Goal: Transaction & Acquisition: Book appointment/travel/reservation

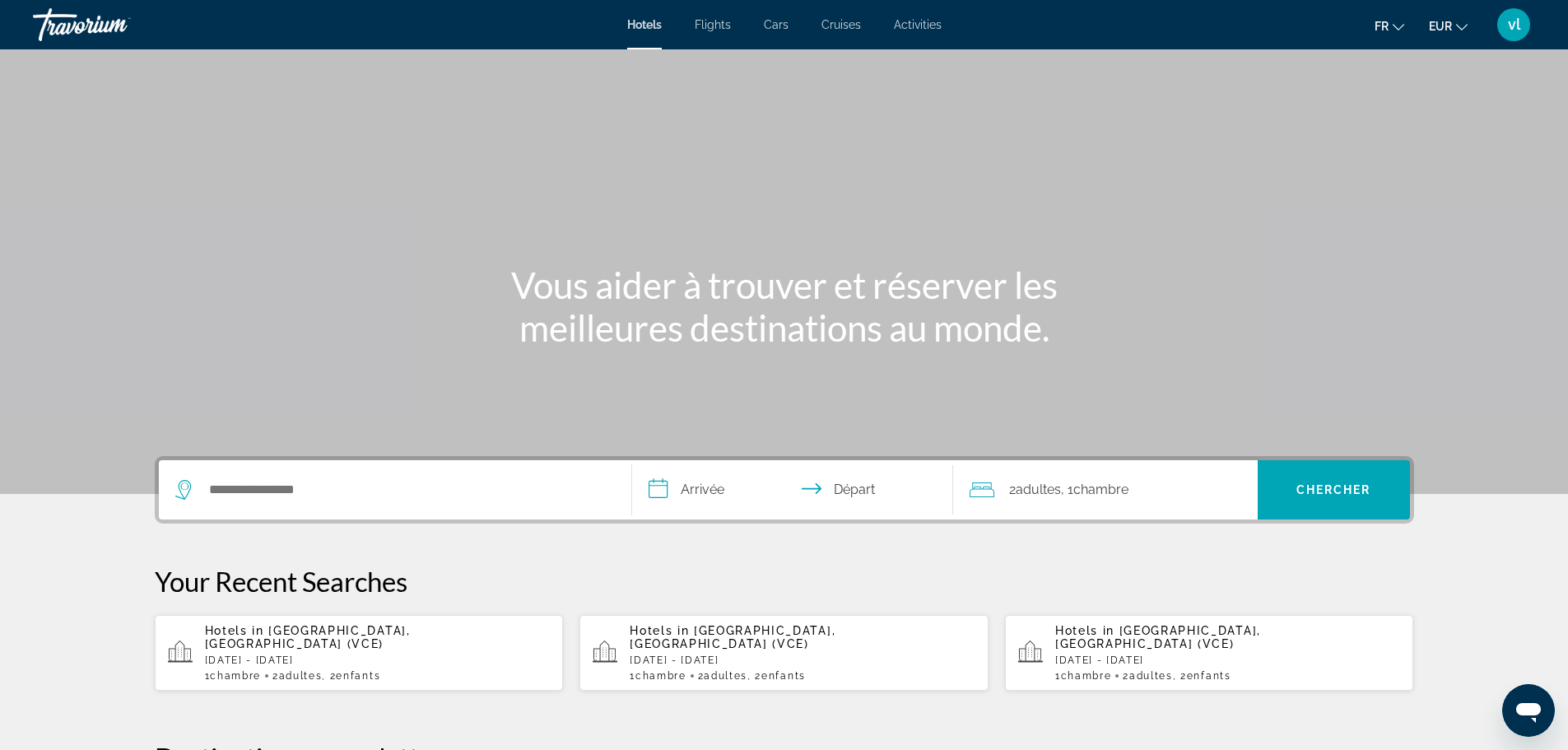
click at [719, 24] on span "Flights" at bounding box center [713, 24] width 36 height 14
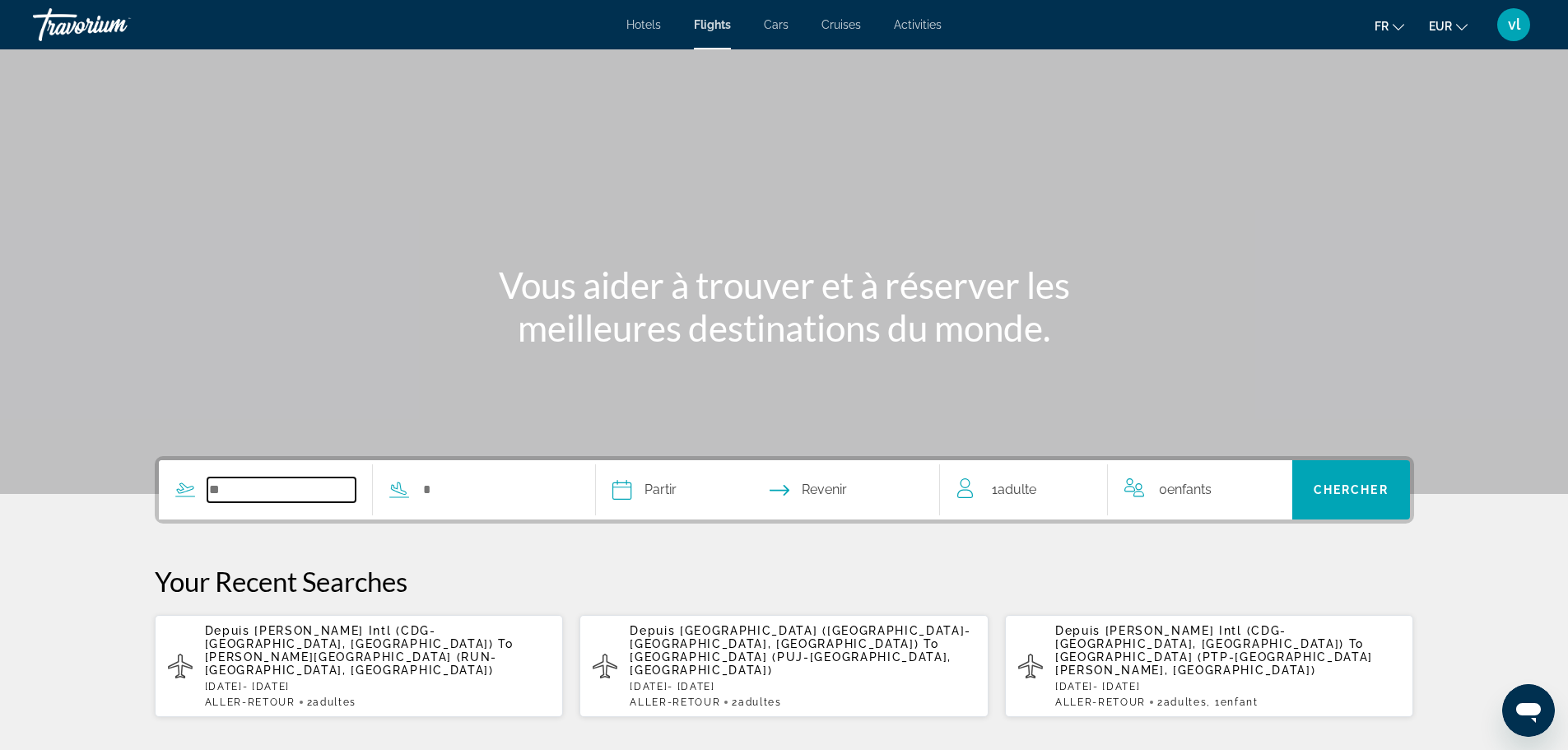
click at [256, 489] on input "Search widget" at bounding box center [282, 489] width 149 height 24
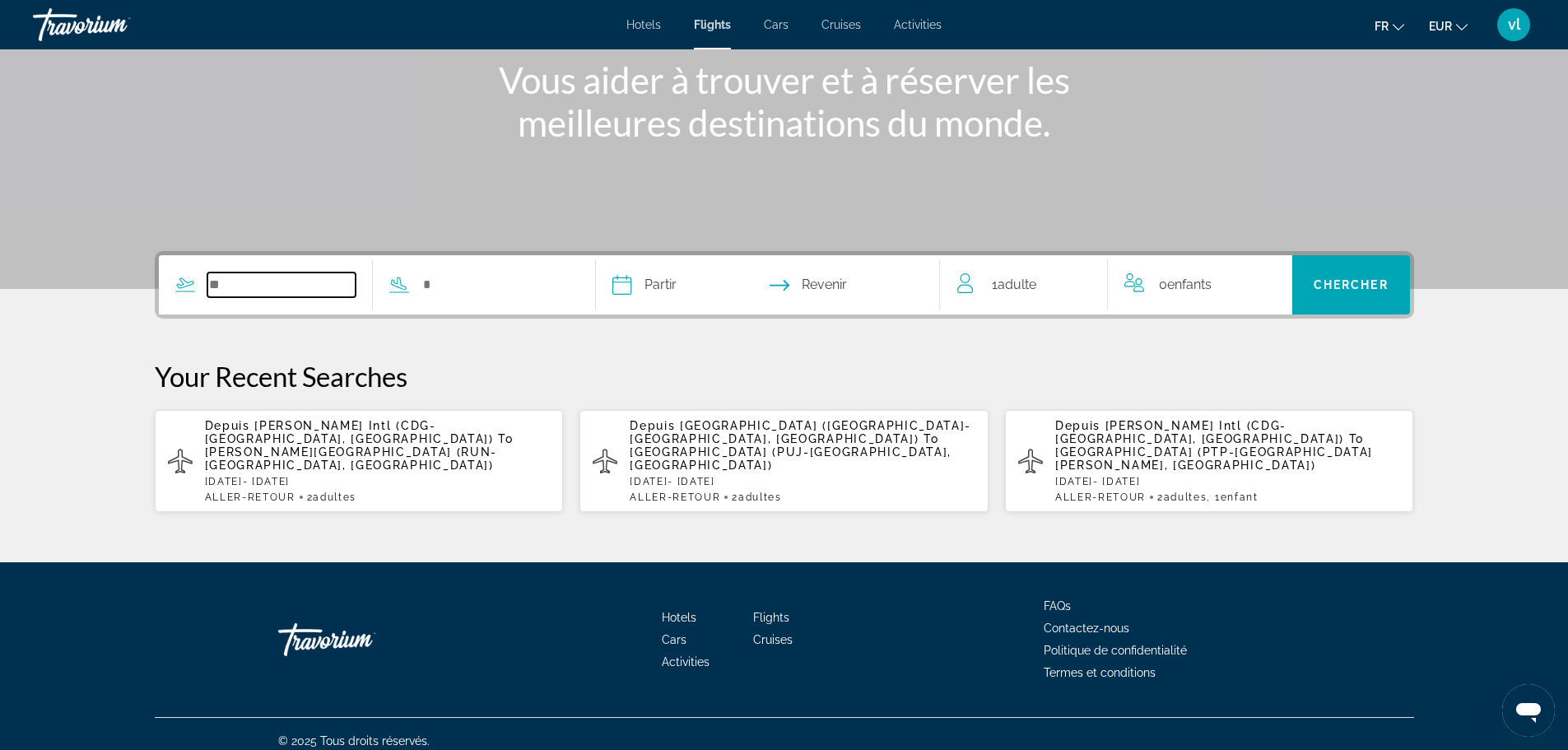
scroll to position [206, 0]
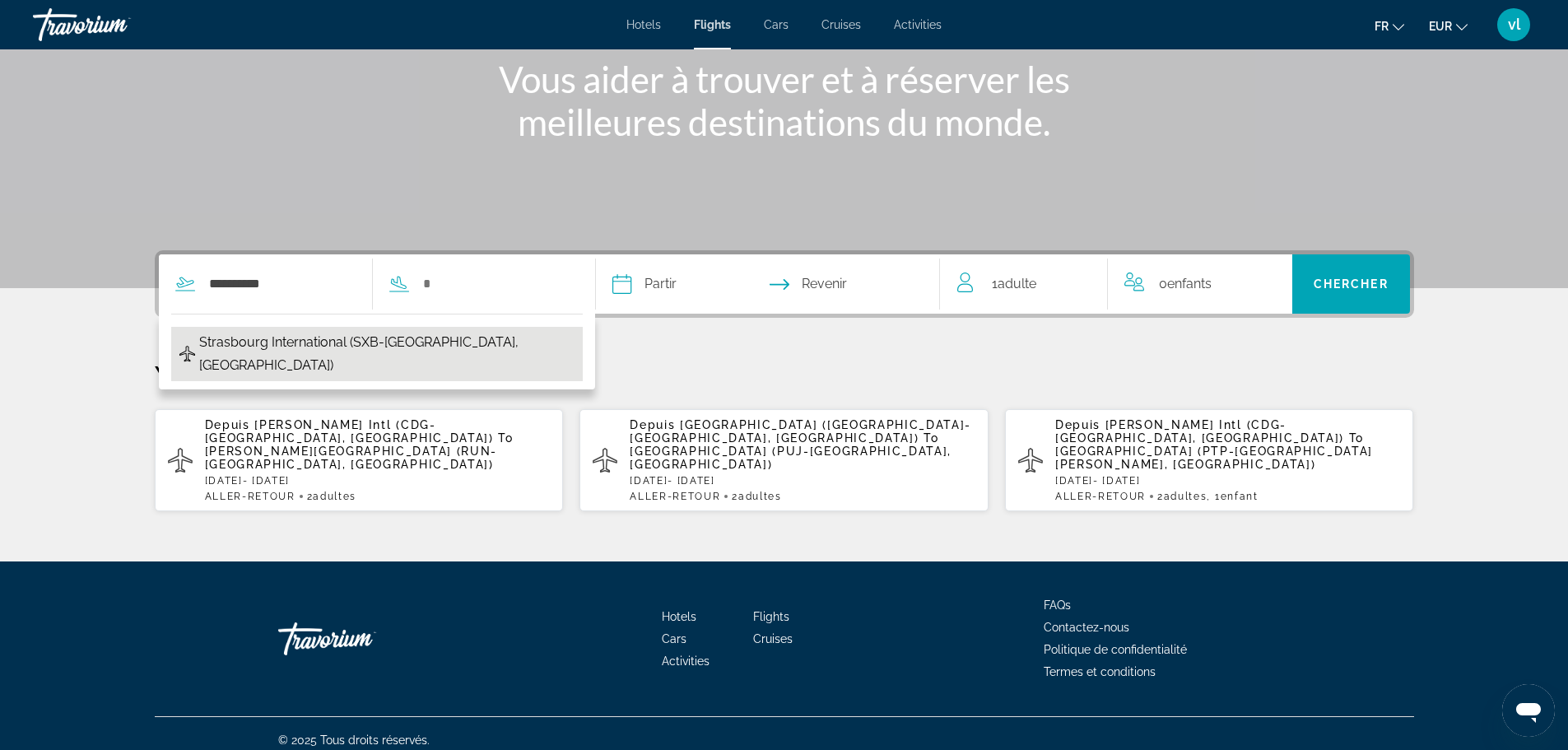
click at [264, 343] on span "Strasbourg International (SXB-Strasbourg, France)" at bounding box center [387, 354] width 376 height 46
type input "**********"
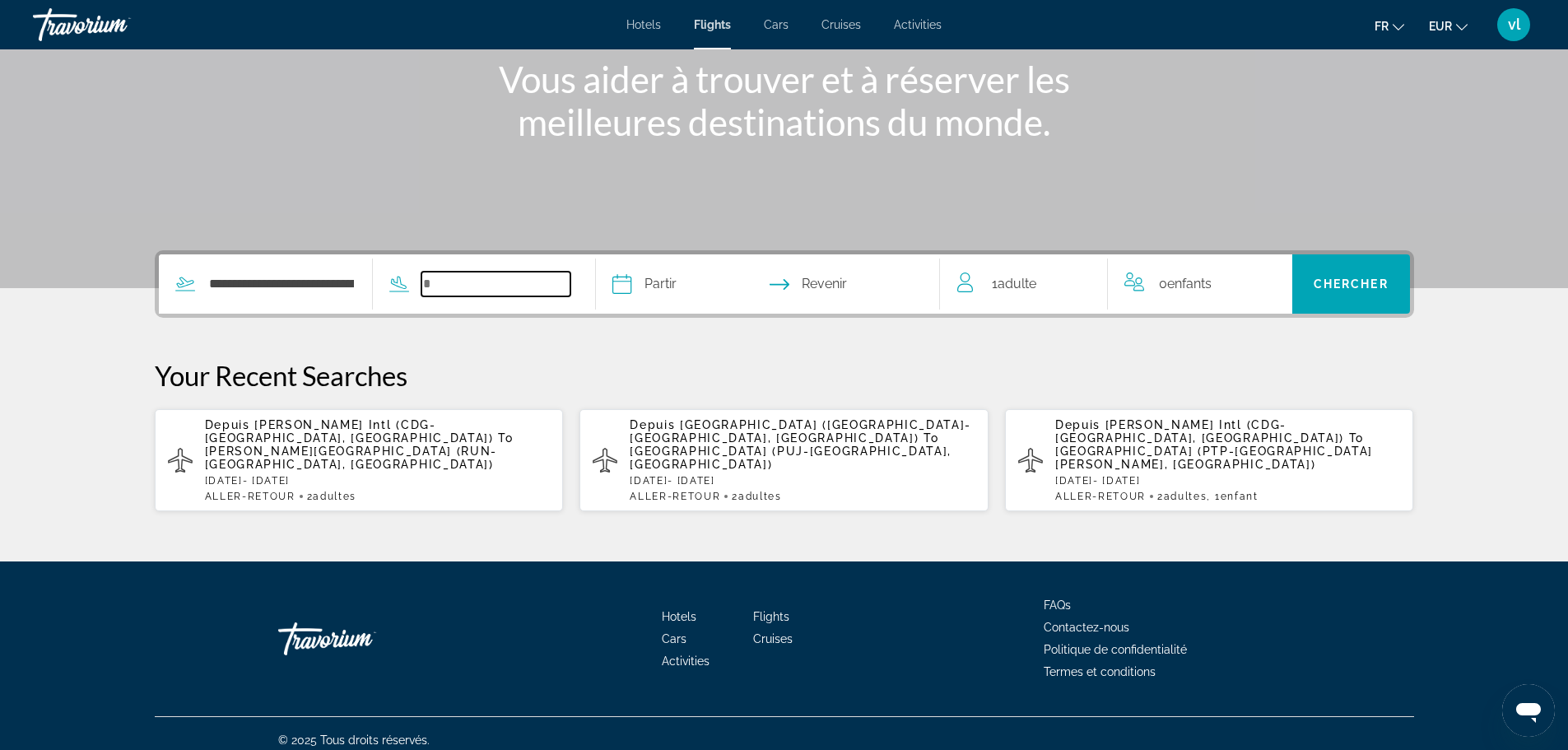
click at [452, 284] on input "Search widget" at bounding box center [496, 283] width 149 height 24
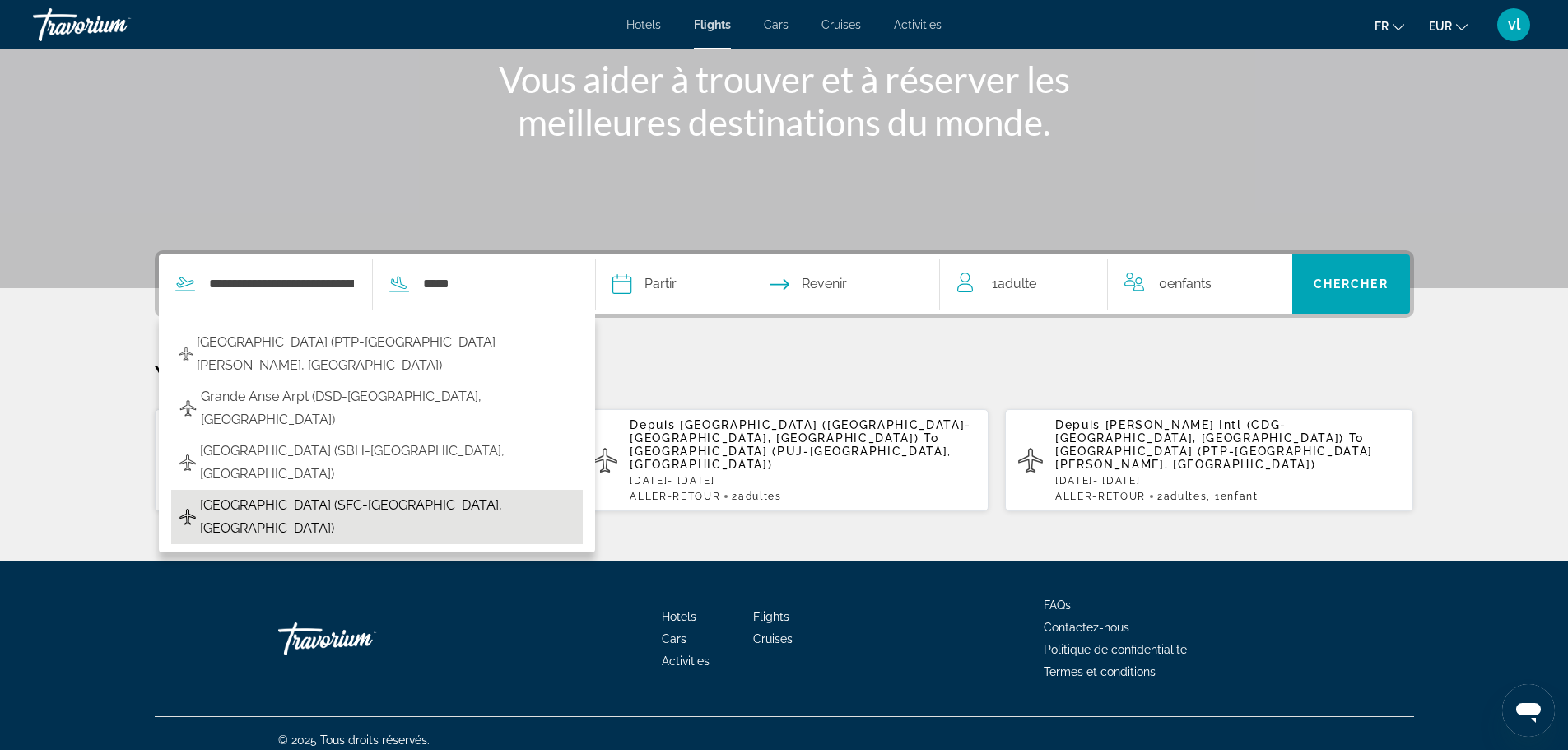
click at [336, 494] on span "St Francois Airport (SFC-St Francois, Guadeloupe)" at bounding box center [387, 516] width 375 height 46
type input "**********"
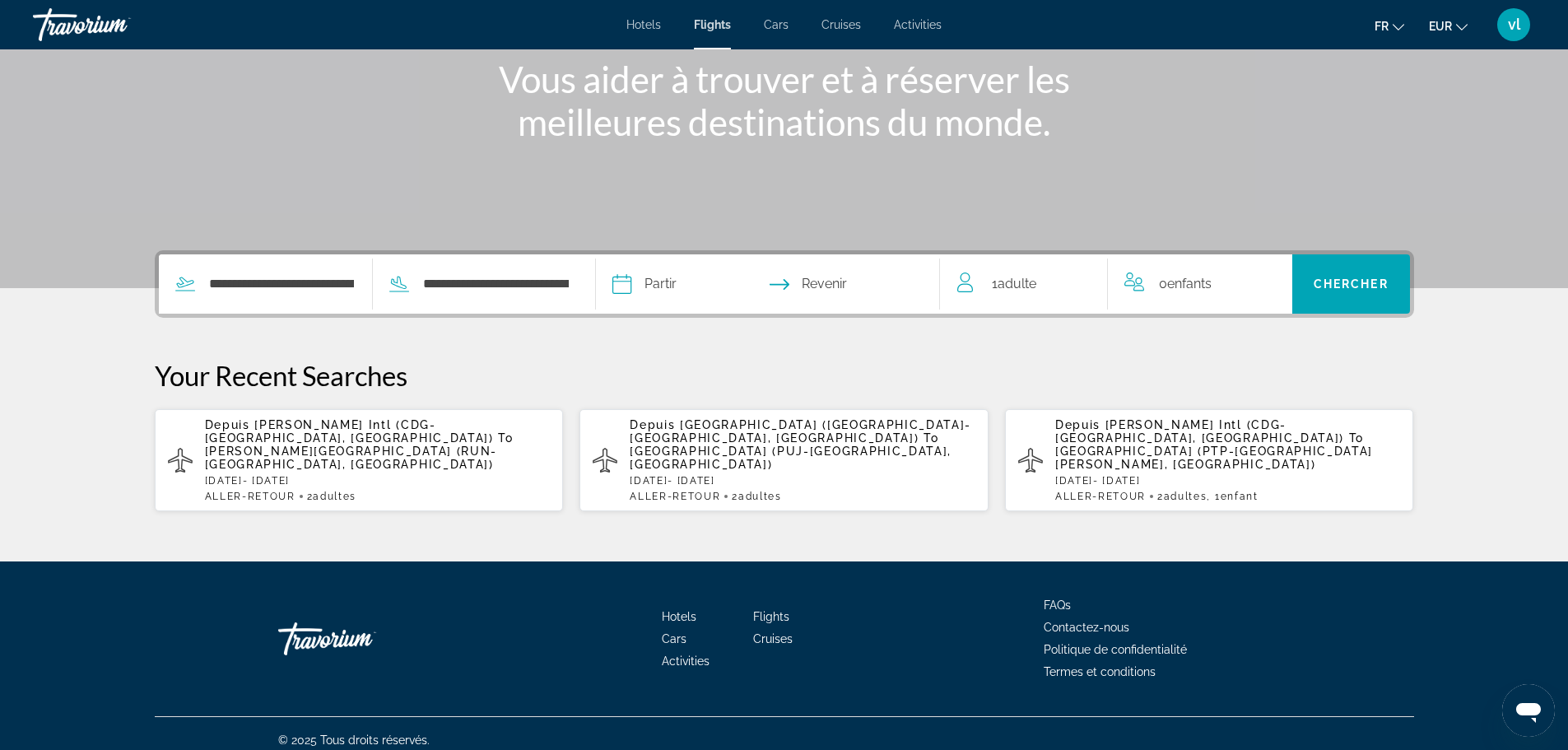
click at [636, 280] on input "Depart date" at bounding box center [693, 286] width 171 height 64
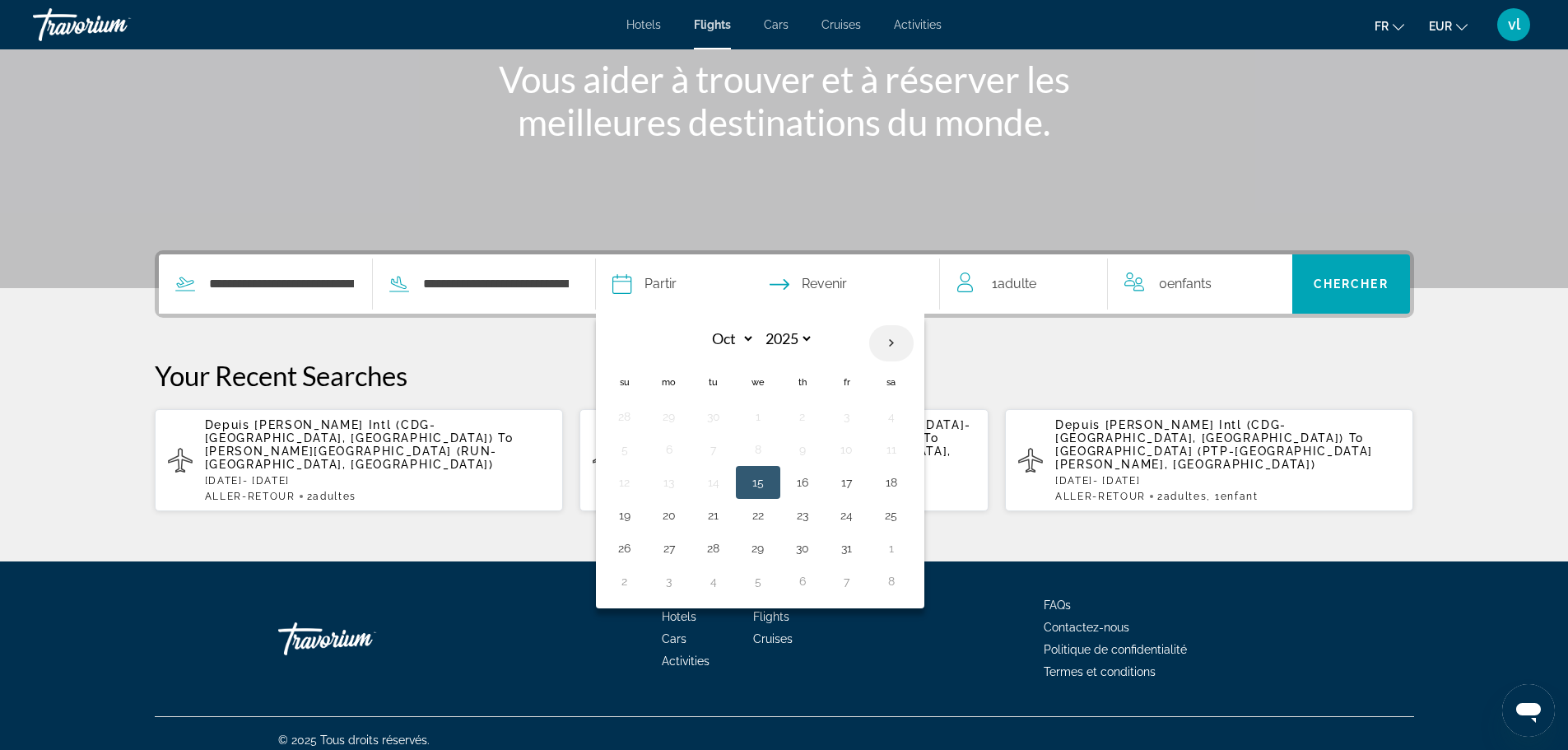
click at [891, 346] on th "Next month" at bounding box center [891, 343] width 44 height 36
click at [891, 344] on th "Next month" at bounding box center [891, 343] width 44 height 36
click at [890, 343] on th "Next month" at bounding box center [891, 343] width 44 height 36
select select "*"
select select "****"
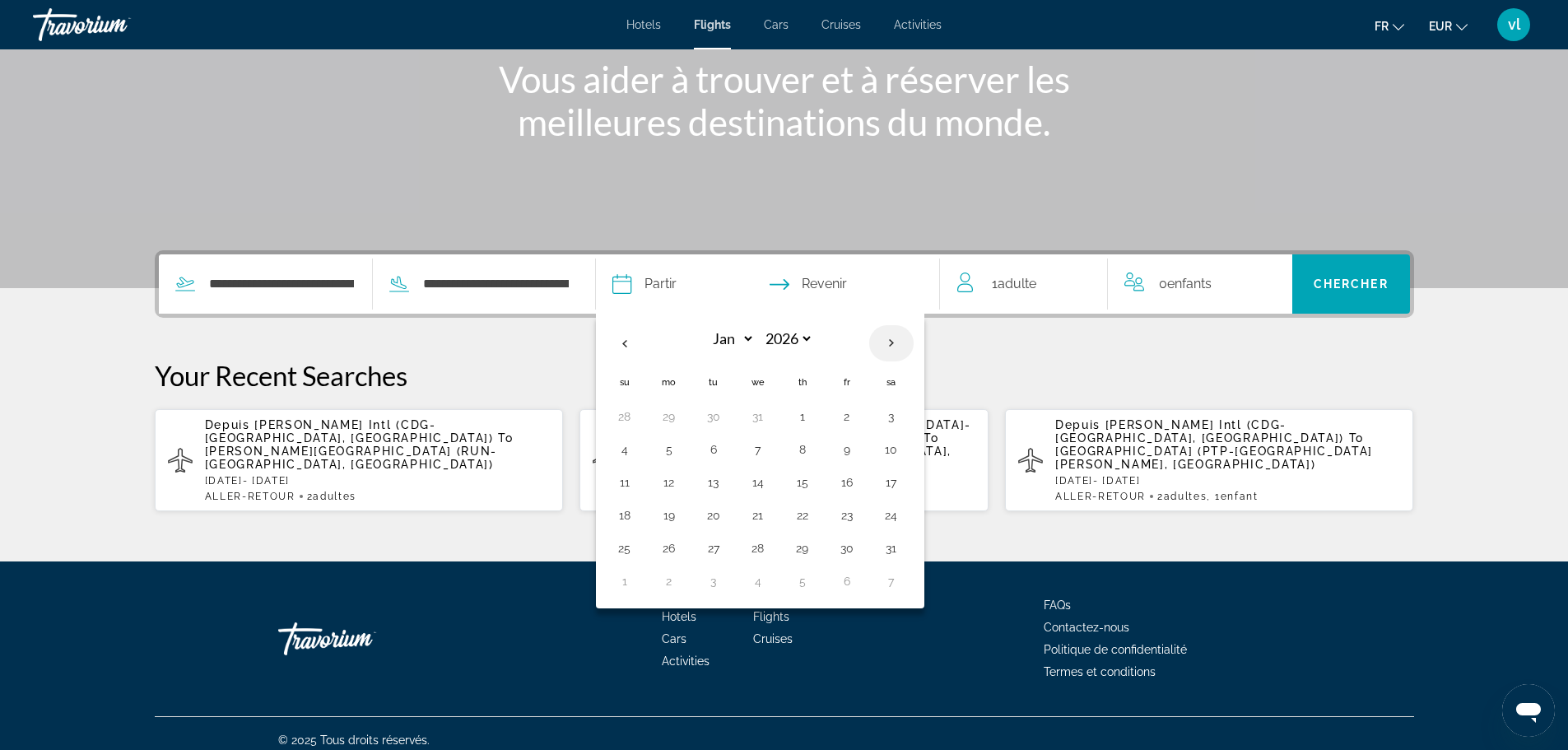
click at [891, 339] on th "Next month" at bounding box center [891, 343] width 44 height 36
click at [628, 346] on th "Previous month" at bounding box center [624, 343] width 44 height 36
select select "*"
click at [676, 512] on button "16" at bounding box center [669, 515] width 26 height 23
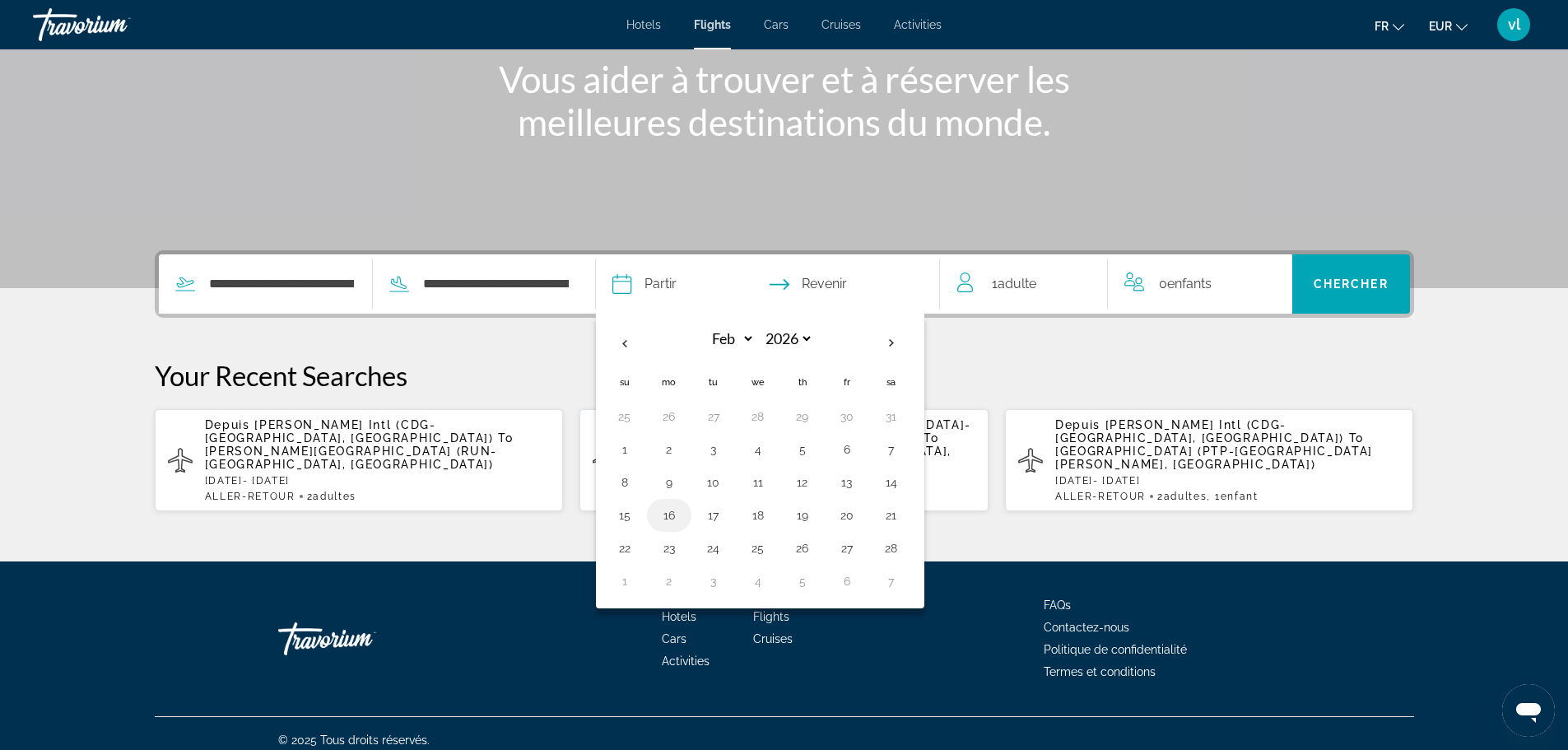
type input "**********"
select select "*"
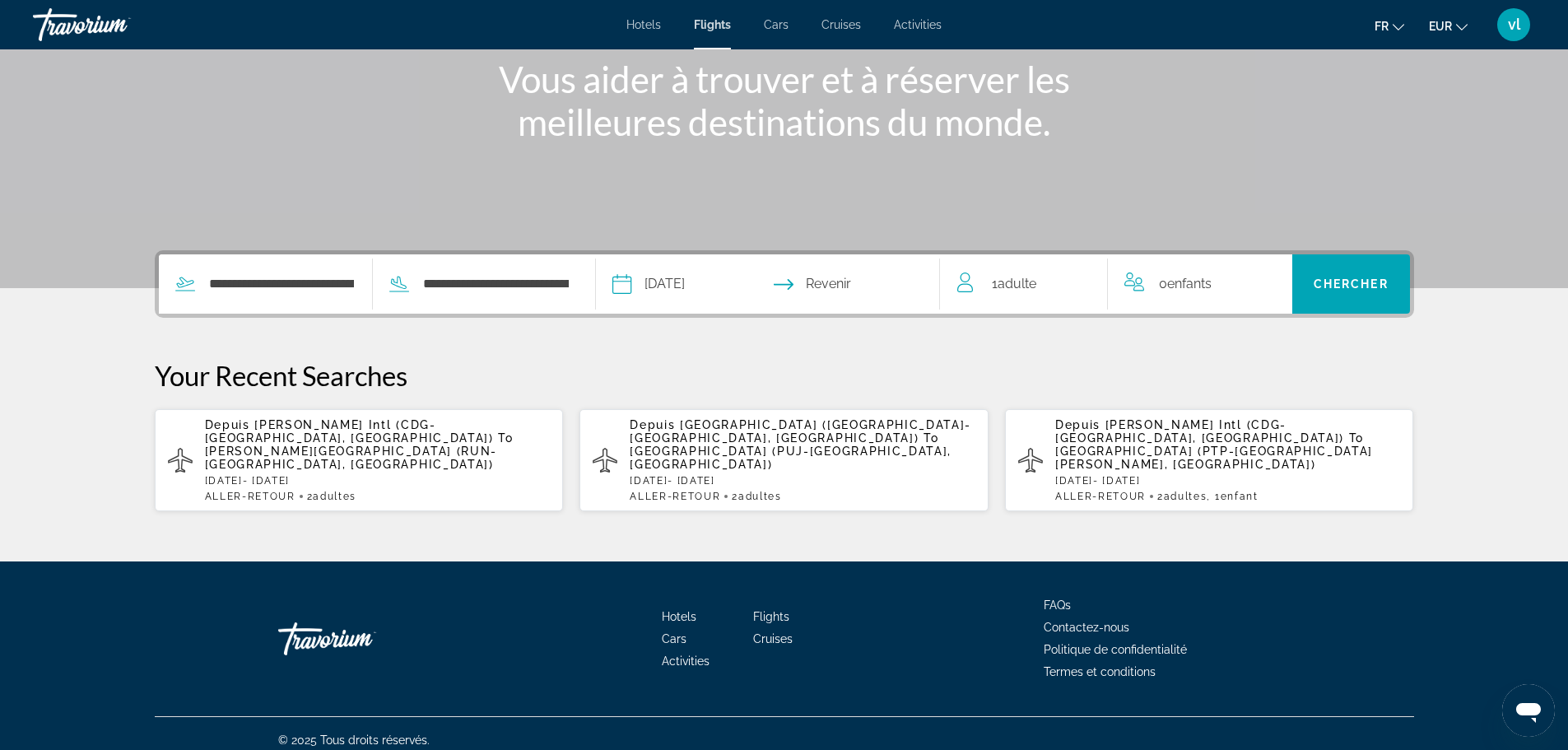
click at [840, 282] on input "Return date" at bounding box center [861, 286] width 171 height 64
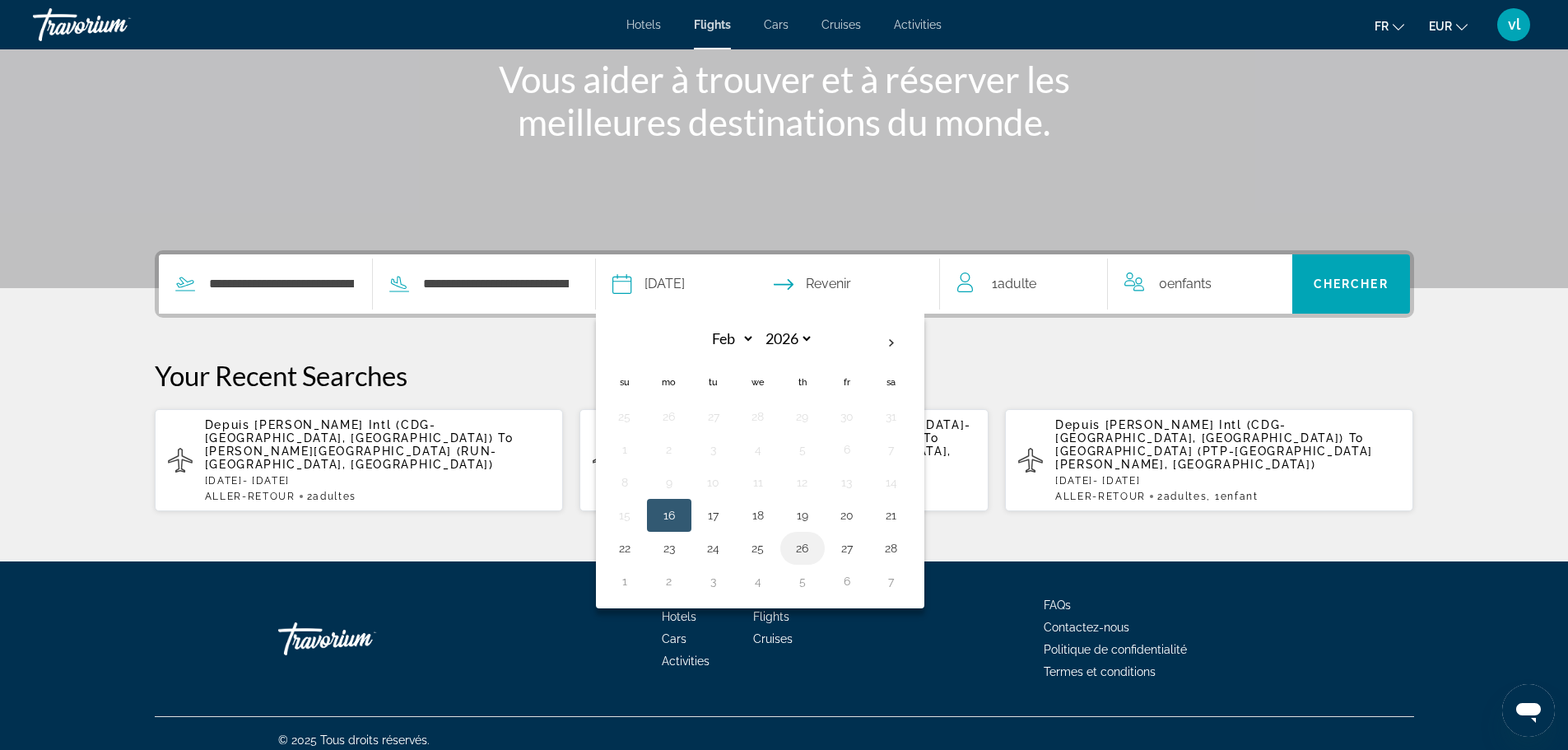
click at [803, 550] on button "26" at bounding box center [802, 548] width 26 height 23
type input "**********"
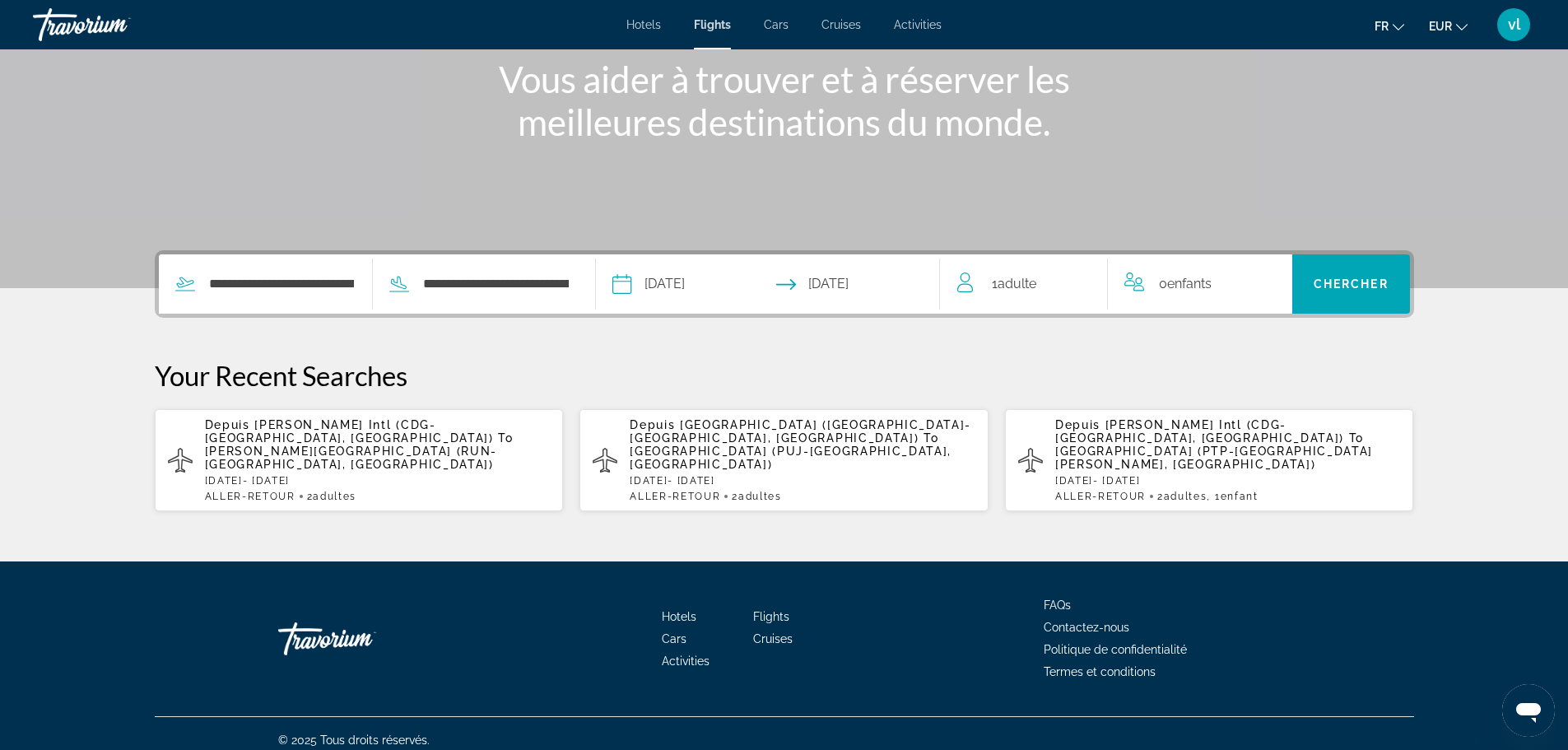
click at [1014, 285] on span "Adulte" at bounding box center [1016, 282] width 39 height 15
click at [1081, 276] on icon "Increment adults" at bounding box center [1083, 281] width 14 height 20
click at [1343, 286] on span "Chercher" at bounding box center [1350, 283] width 75 height 14
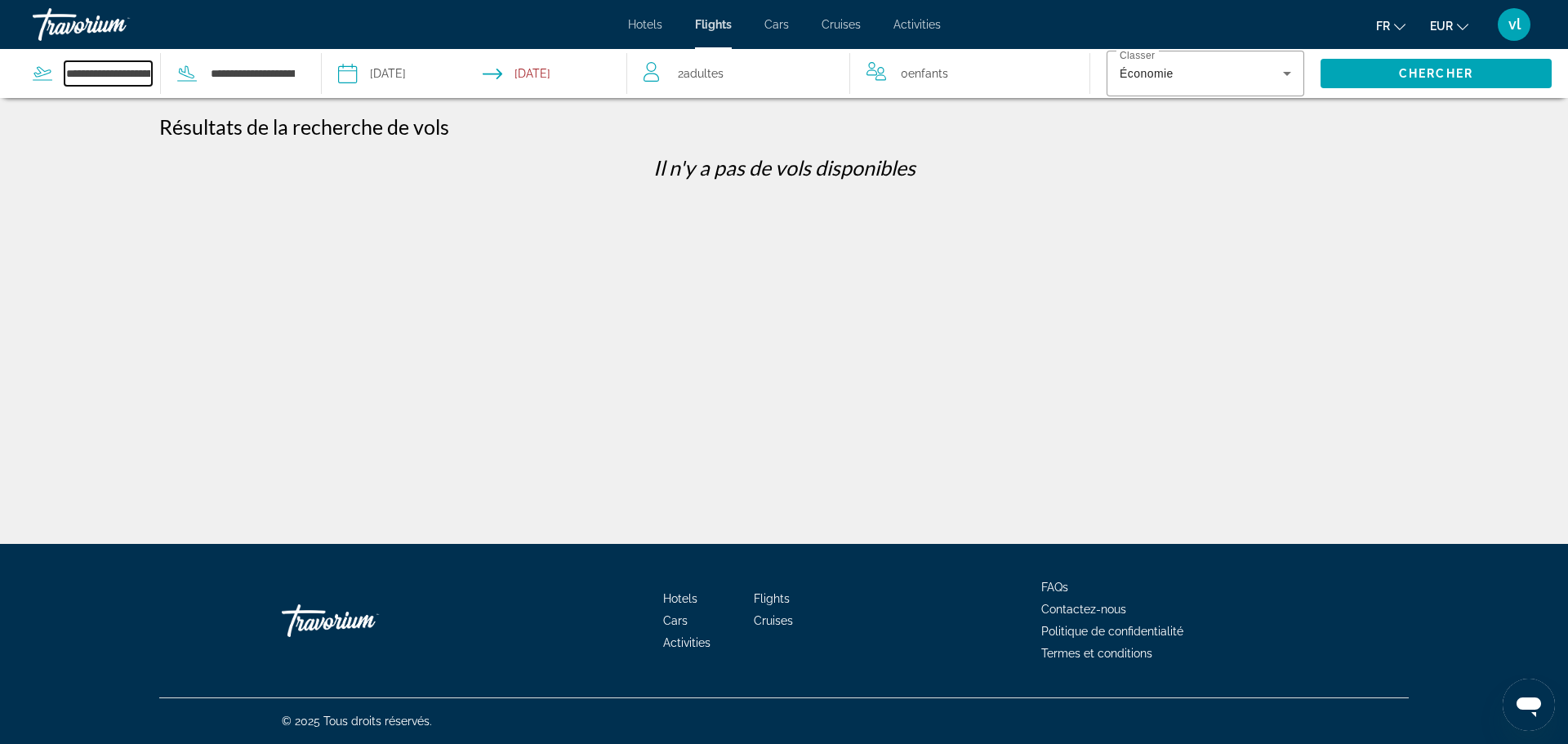
click at [127, 76] on input "**********" at bounding box center [108, 73] width 88 height 24
click at [149, 72] on input "**********" at bounding box center [108, 73] width 88 height 24
type input "**********"
click at [0, 0] on div at bounding box center [0, 0] width 0 height 0
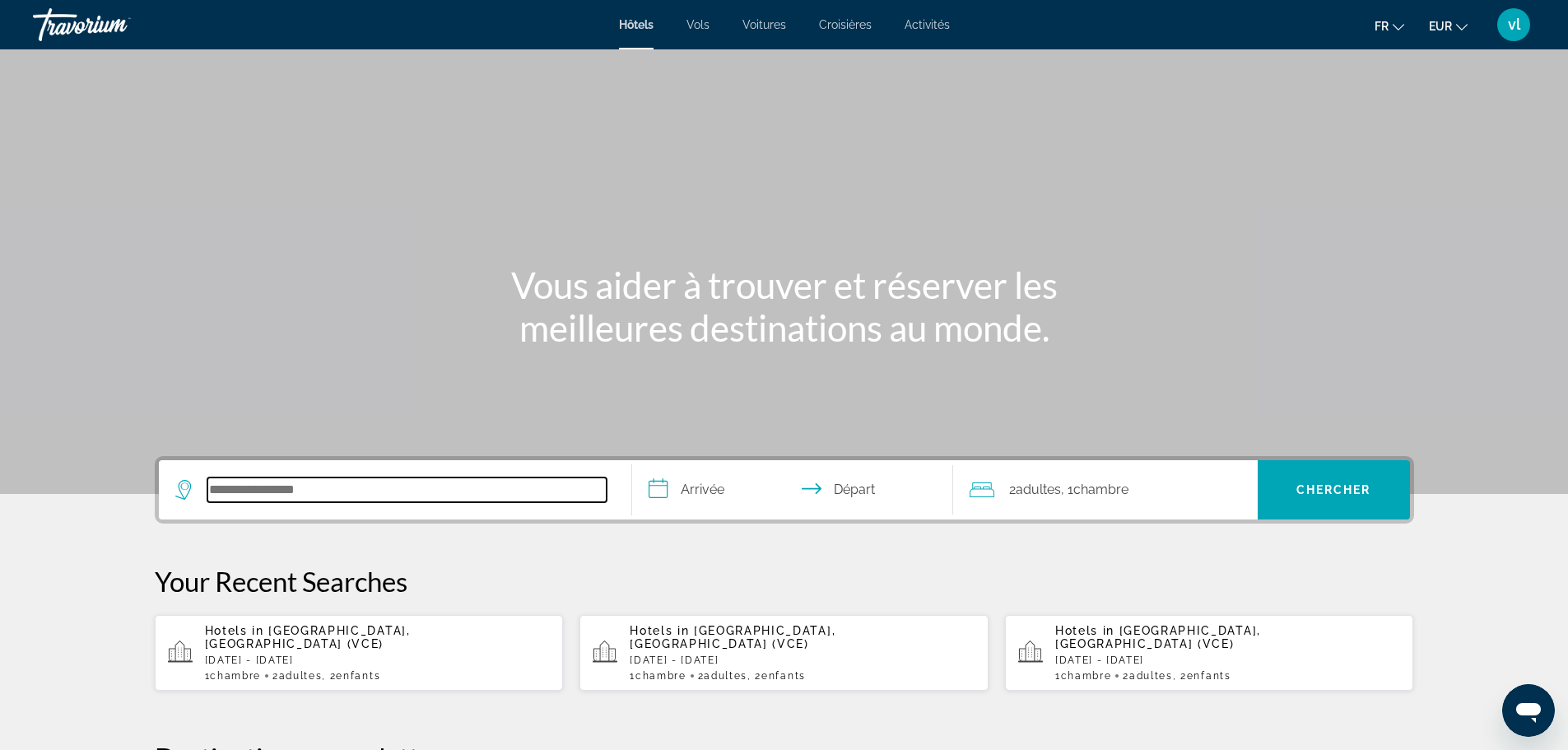
click at [237, 494] on input "Search hotel destination" at bounding box center [407, 489] width 399 height 24
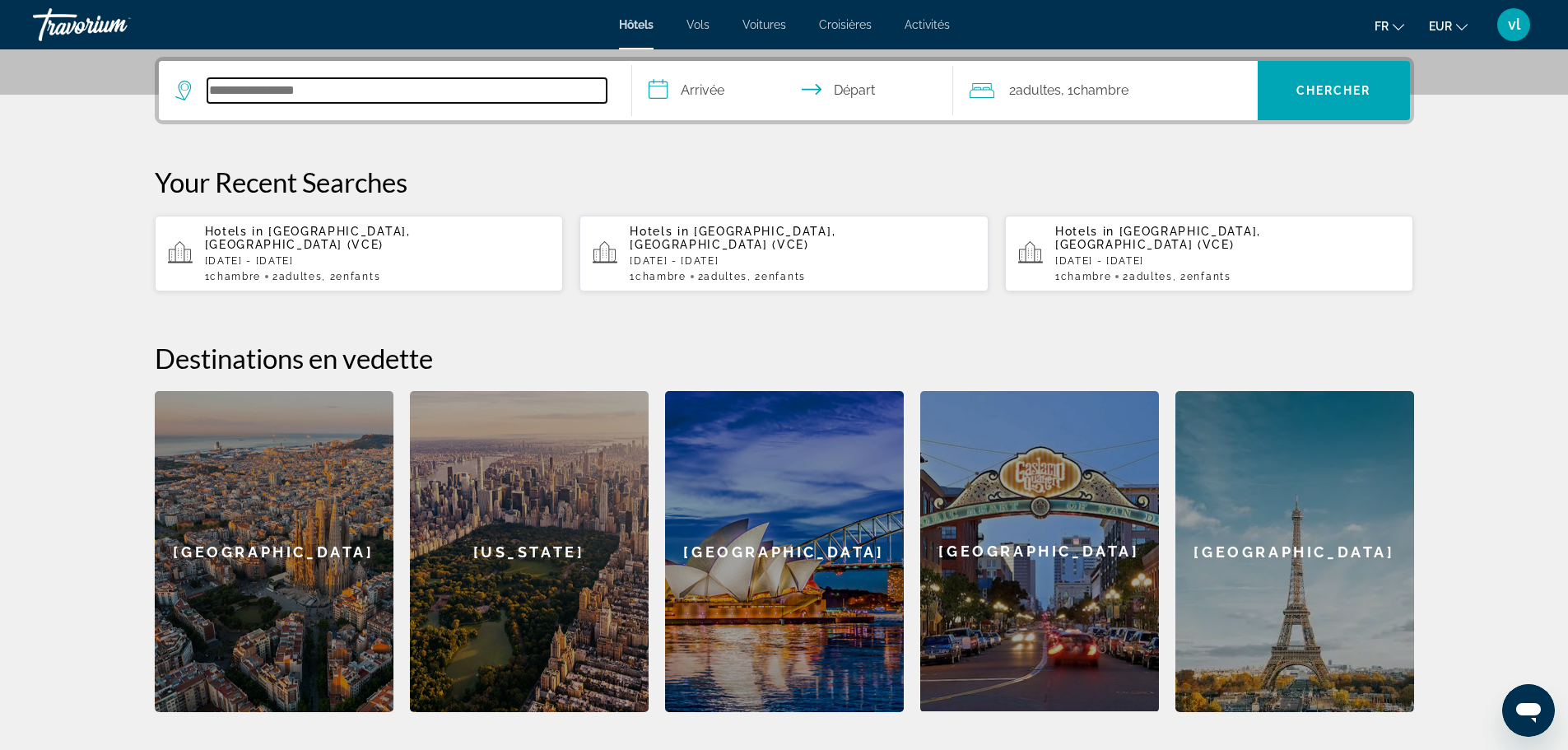
scroll to position [403, 0]
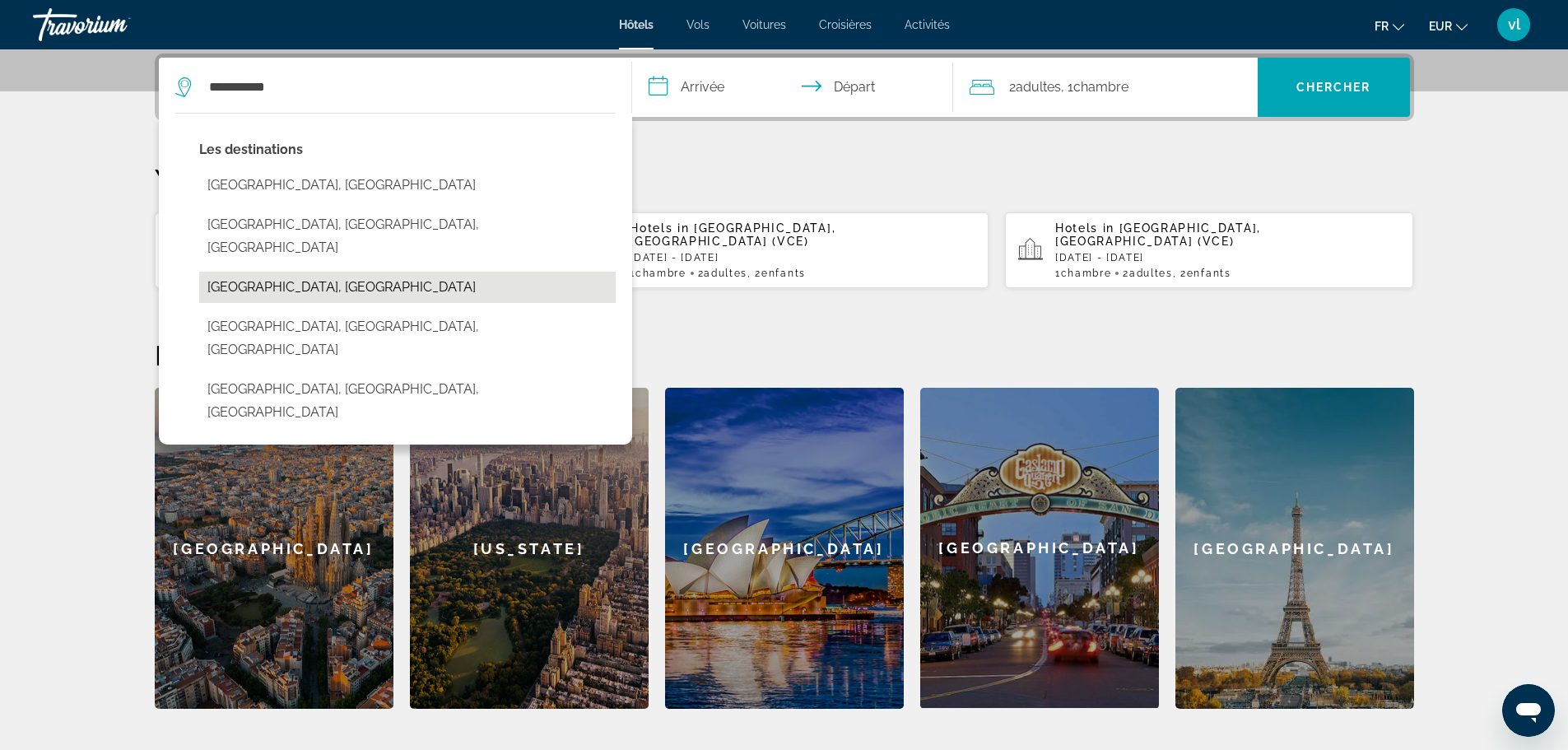
click at [341, 272] on button "[GEOGRAPHIC_DATA], [GEOGRAPHIC_DATA]" at bounding box center [407, 287] width 416 height 32
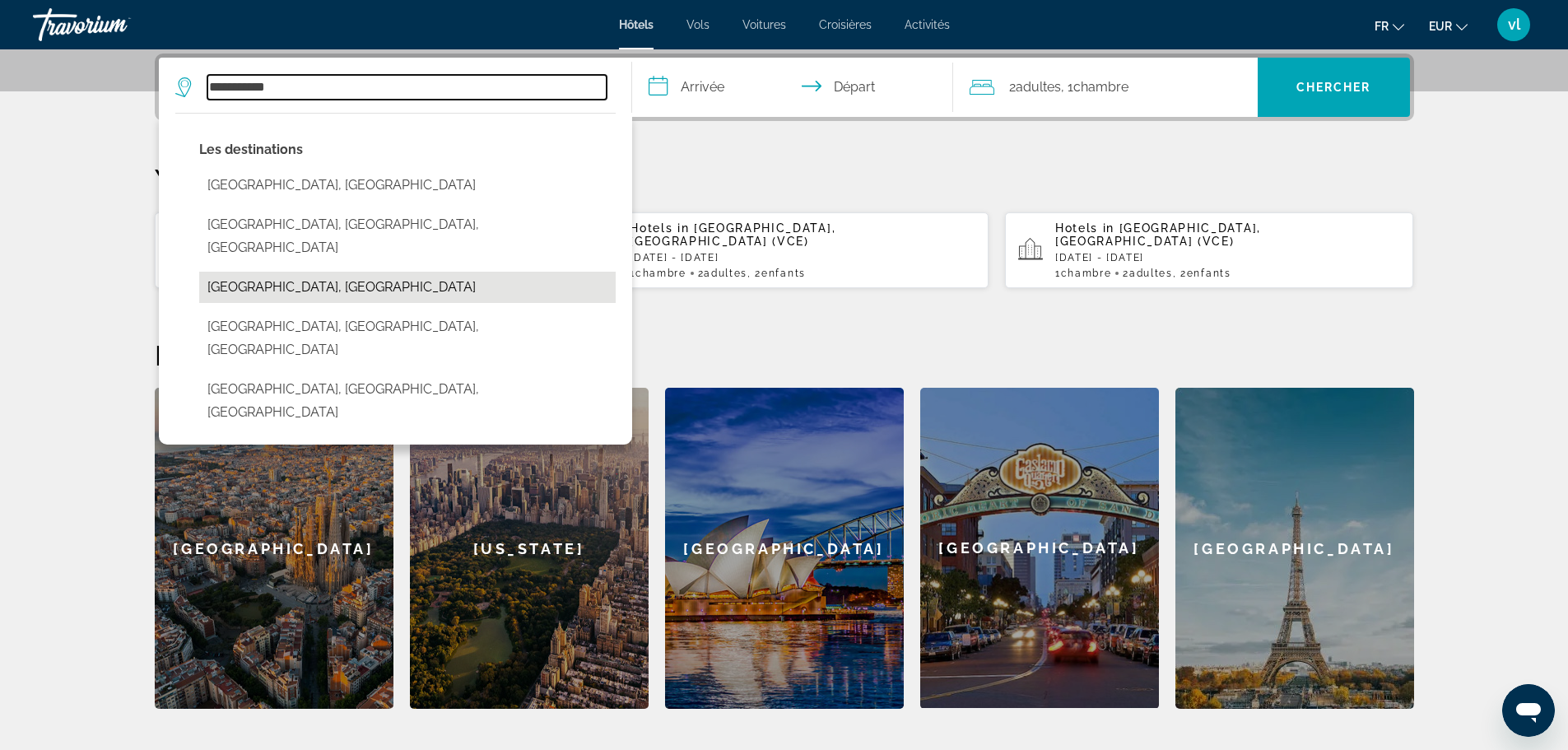
type input "**********"
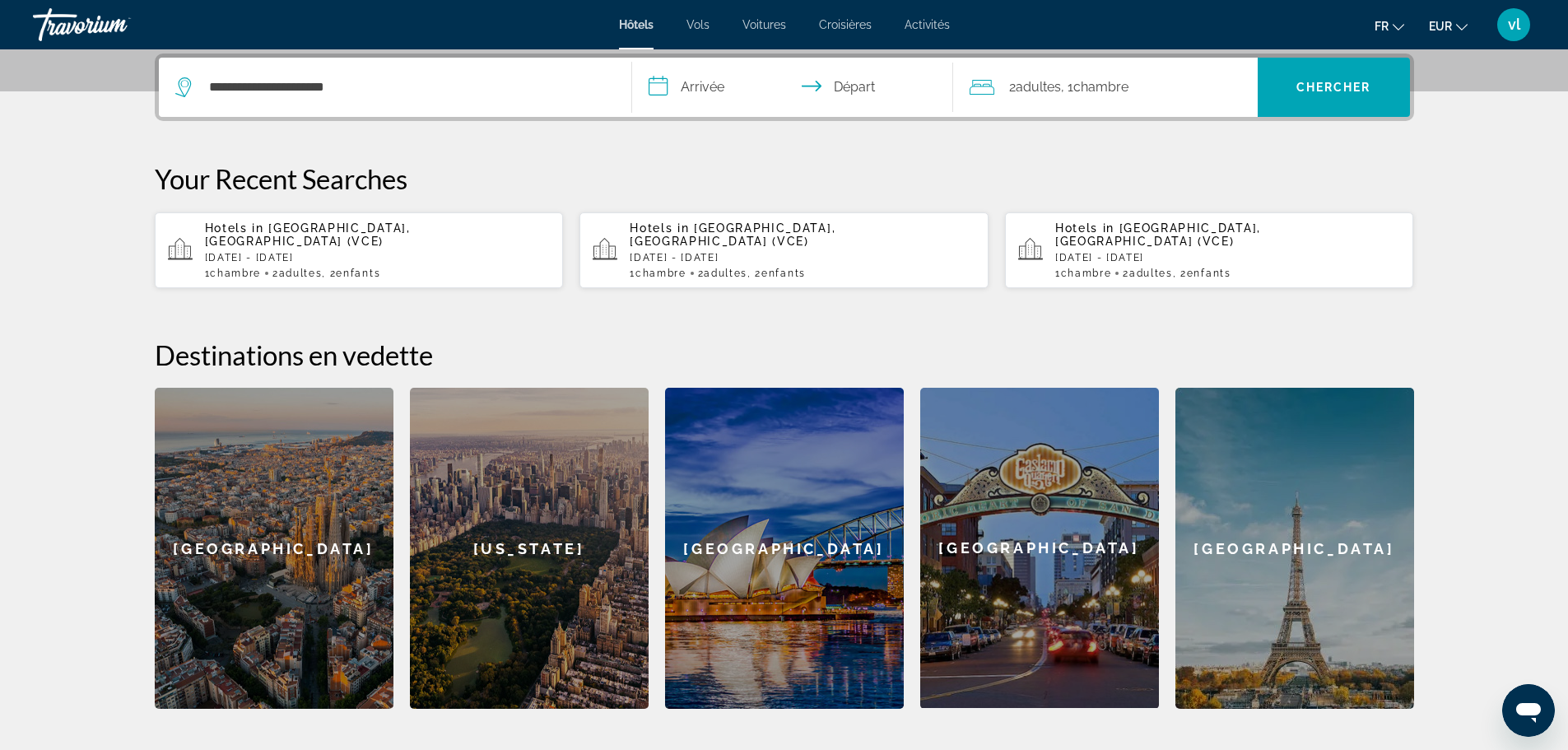
click at [682, 82] on input "**********" at bounding box center [795, 89] width 328 height 64
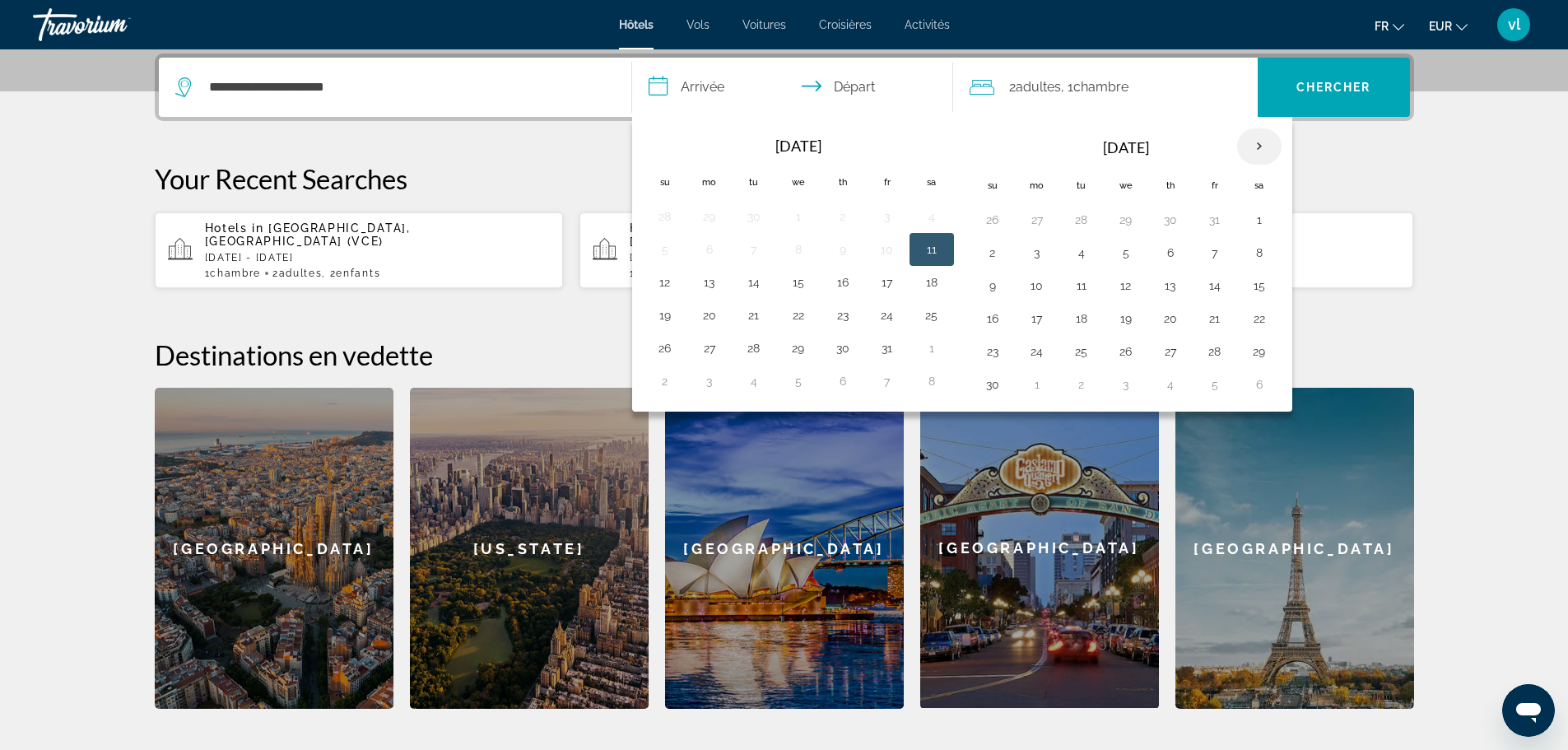
click at [1250, 142] on th "Next month" at bounding box center [1258, 146] width 44 height 36
click at [1250, 144] on th "Next month" at bounding box center [1258, 146] width 44 height 36
click at [1035, 317] on button "16" at bounding box center [1036, 319] width 26 height 23
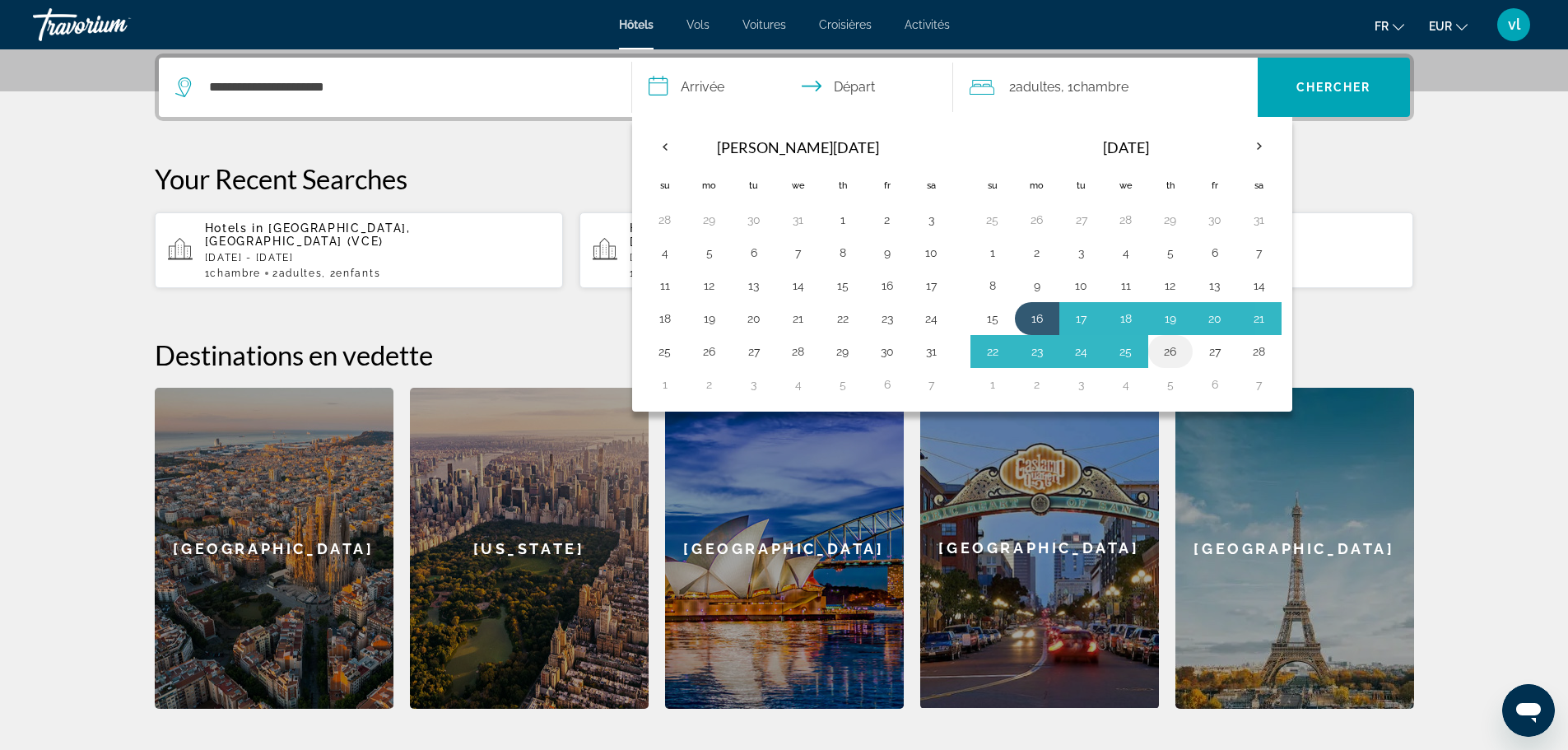
click at [1160, 349] on button "26" at bounding box center [1170, 352] width 26 height 23
type input "**********"
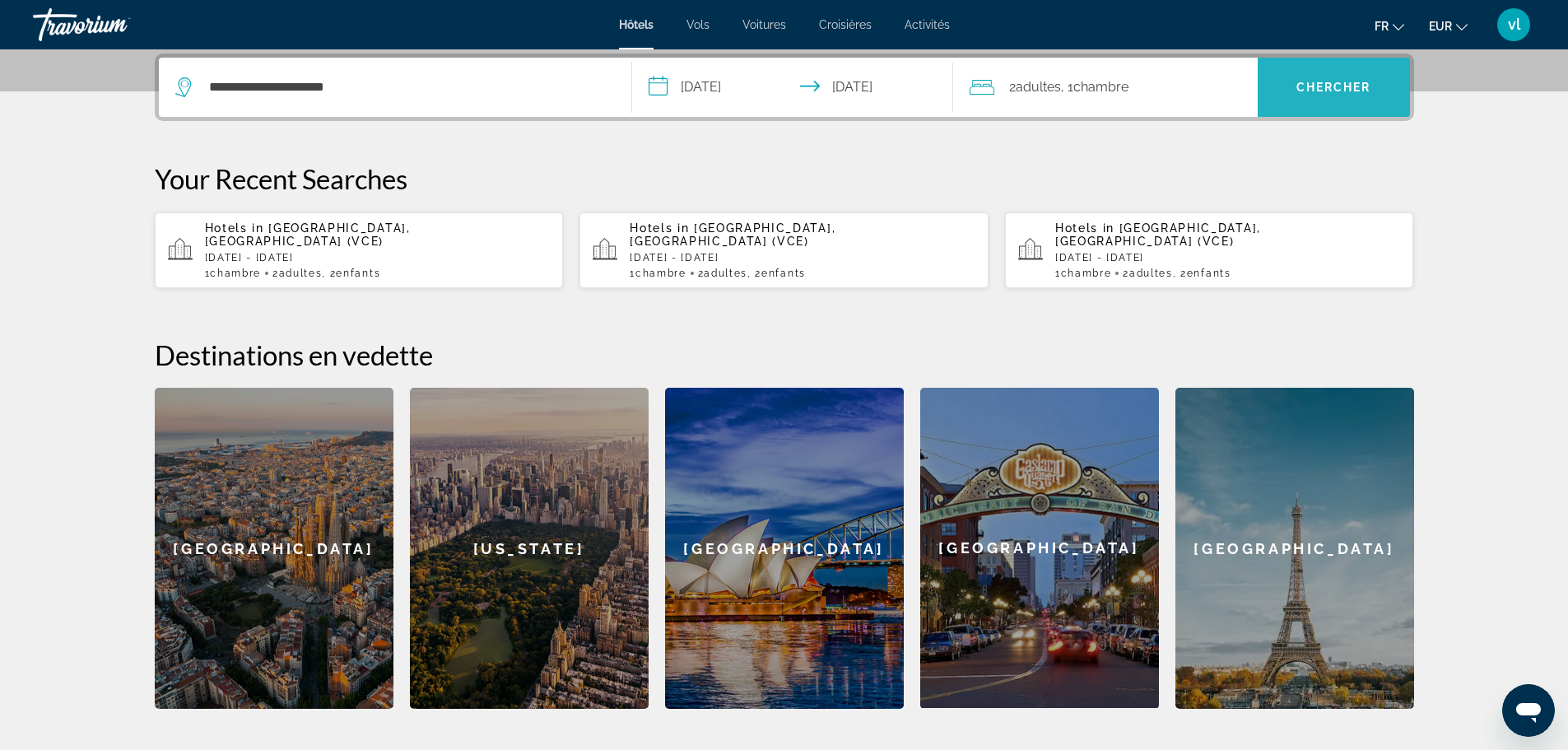
click at [1322, 88] on span "Chercher" at bounding box center [1333, 87] width 75 height 14
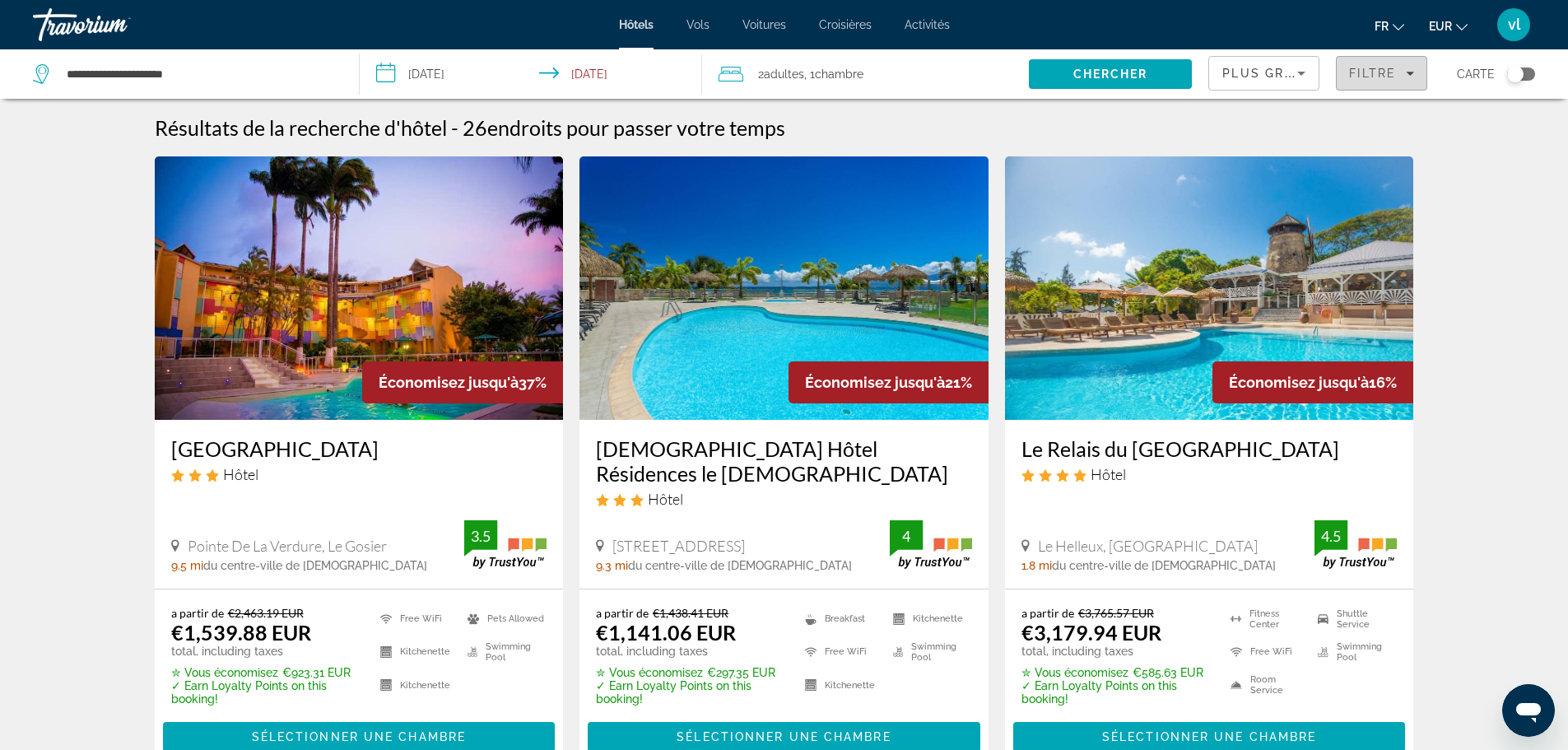
click at [1375, 73] on span "Filtre" at bounding box center [1372, 73] width 47 height 14
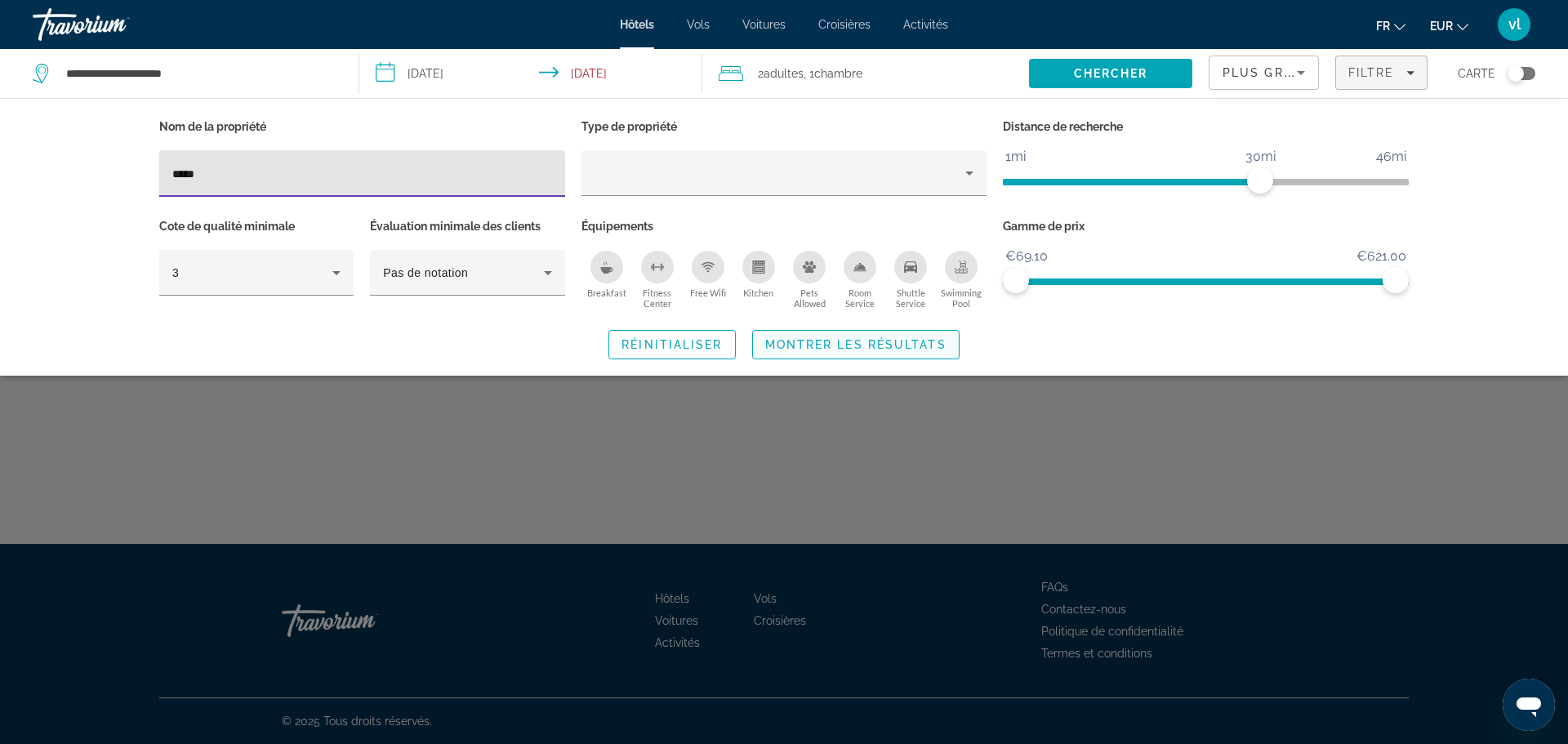
type input "*****"
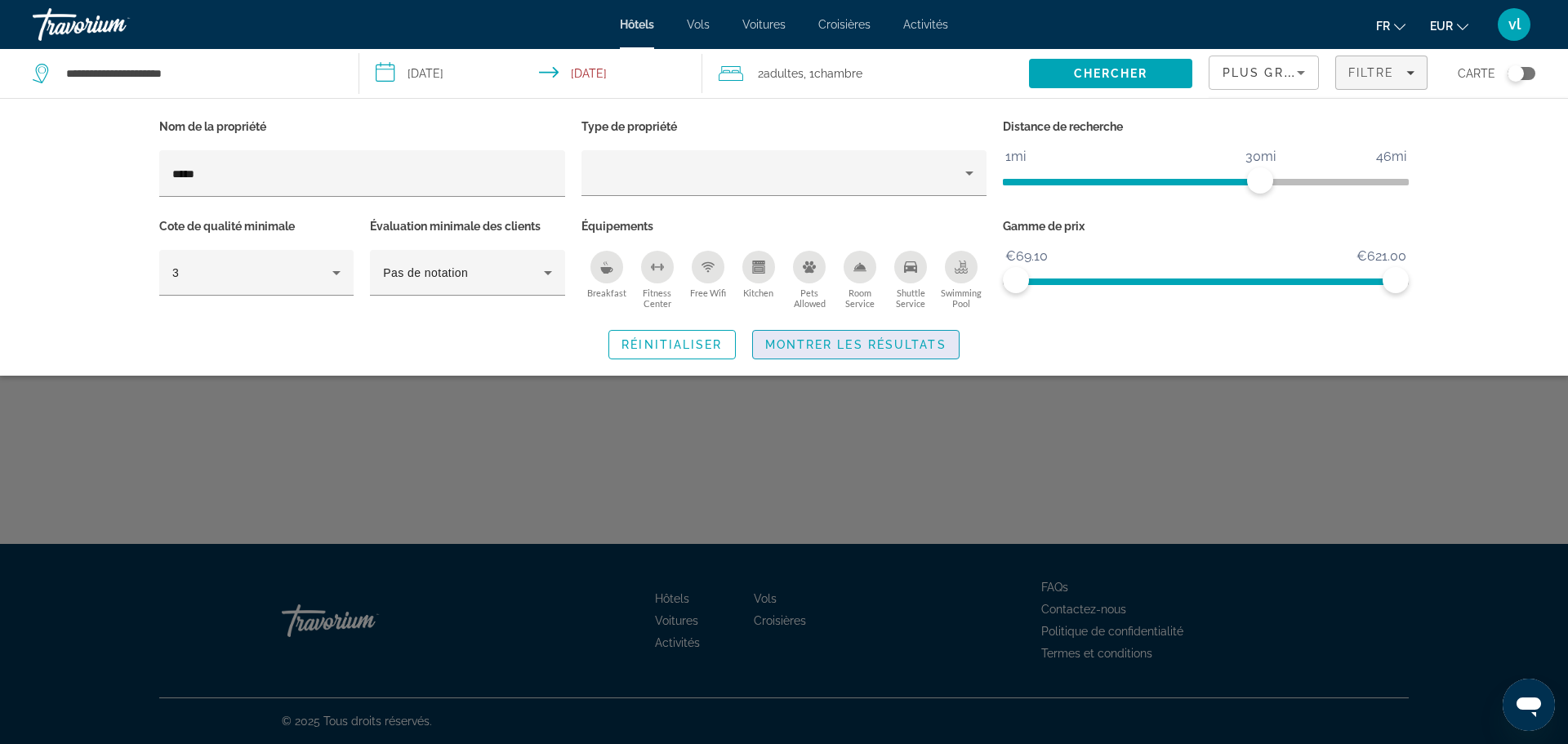
click at [827, 344] on span "Montrer les résultats" at bounding box center [855, 344] width 181 height 13
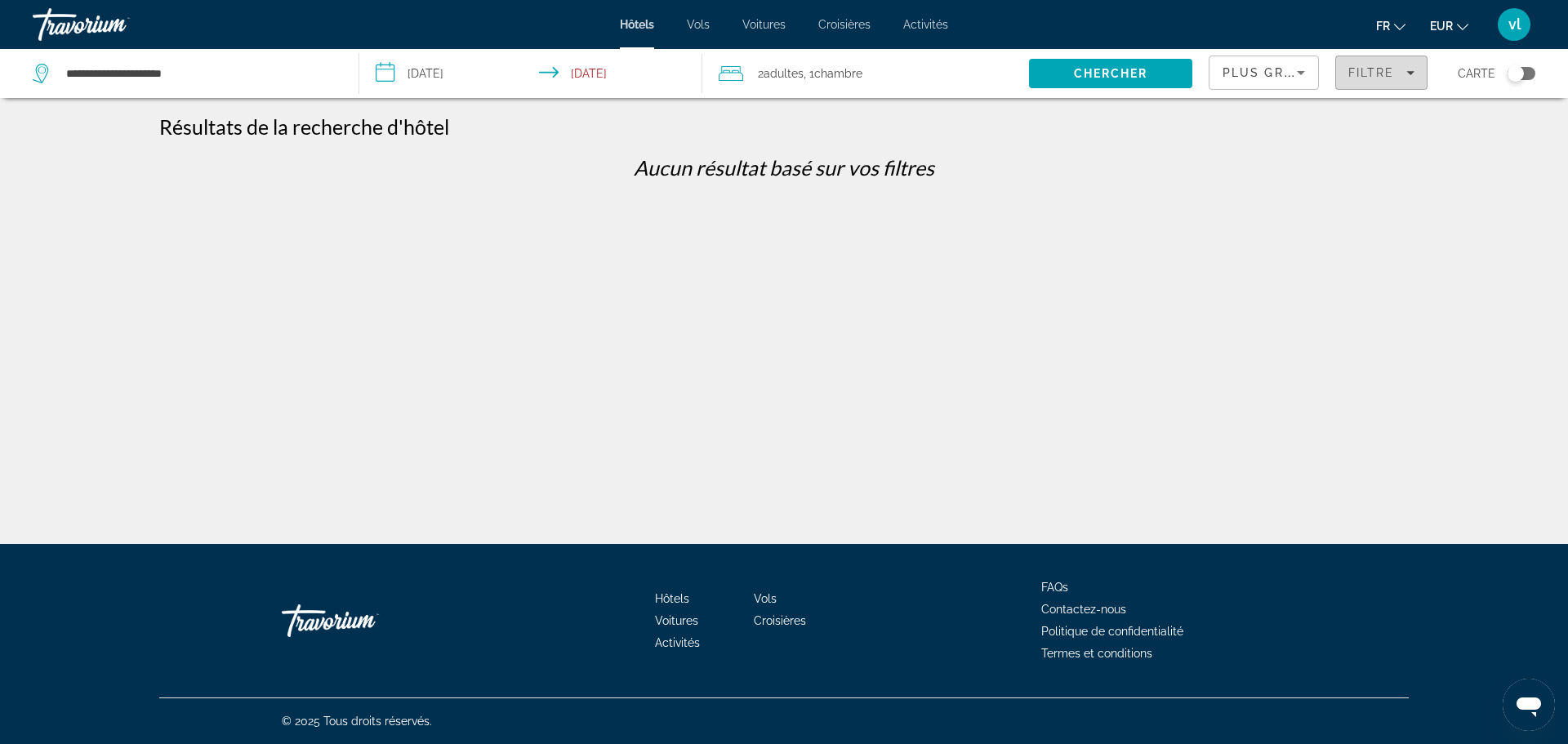
click at [1397, 71] on div "Filtre" at bounding box center [1381, 73] width 66 height 13
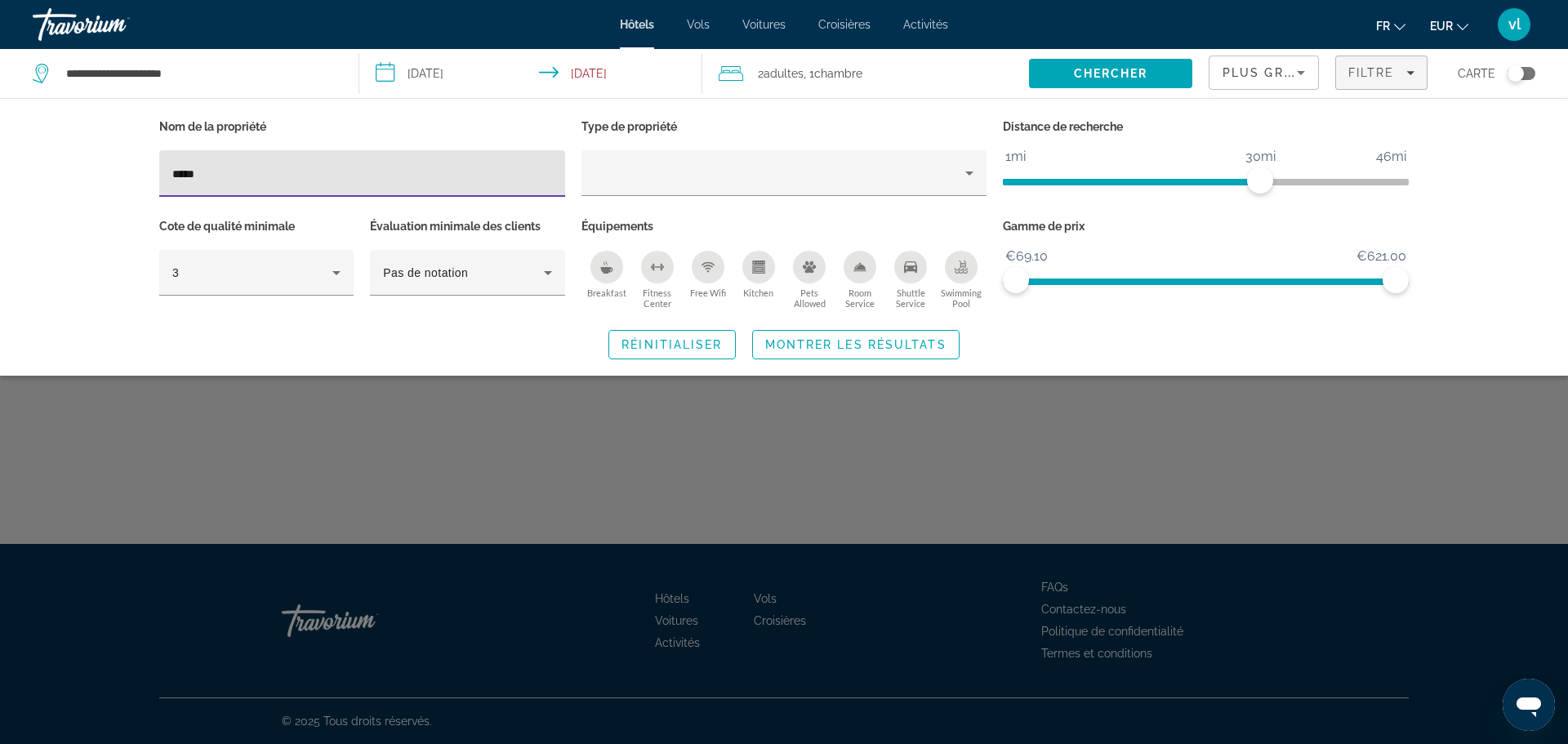
drag, startPoint x: 205, startPoint y: 176, endPoint x: 127, endPoint y: 175, distance: 78.0
click at [127, 175] on div "Nom de la propriété ***** Type de propriété Distance de recherche 1mi 46mi 30mi…" at bounding box center [784, 237] width 1315 height 244
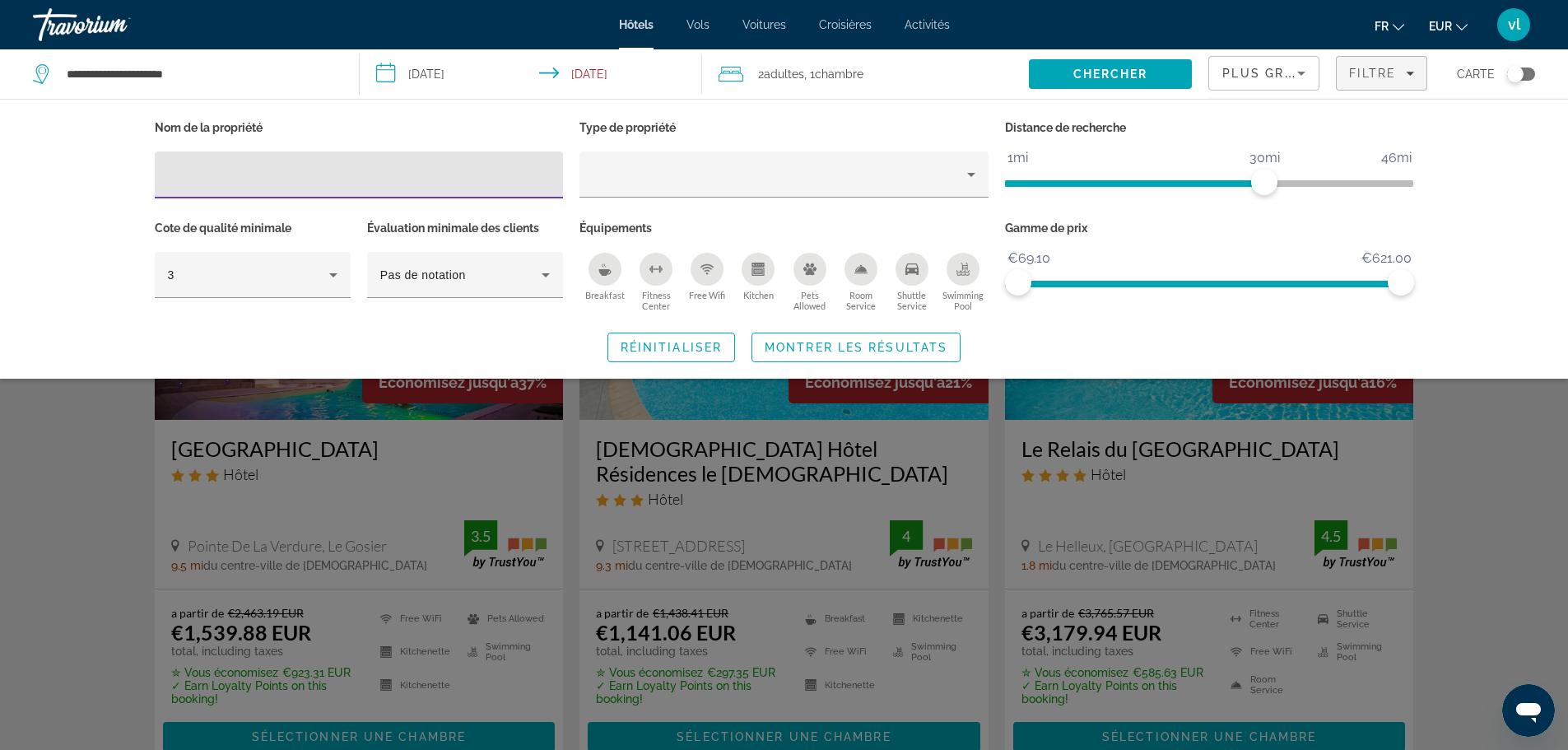
click at [1554, 461] on div "Search widget" at bounding box center [784, 498] width 1568 height 503
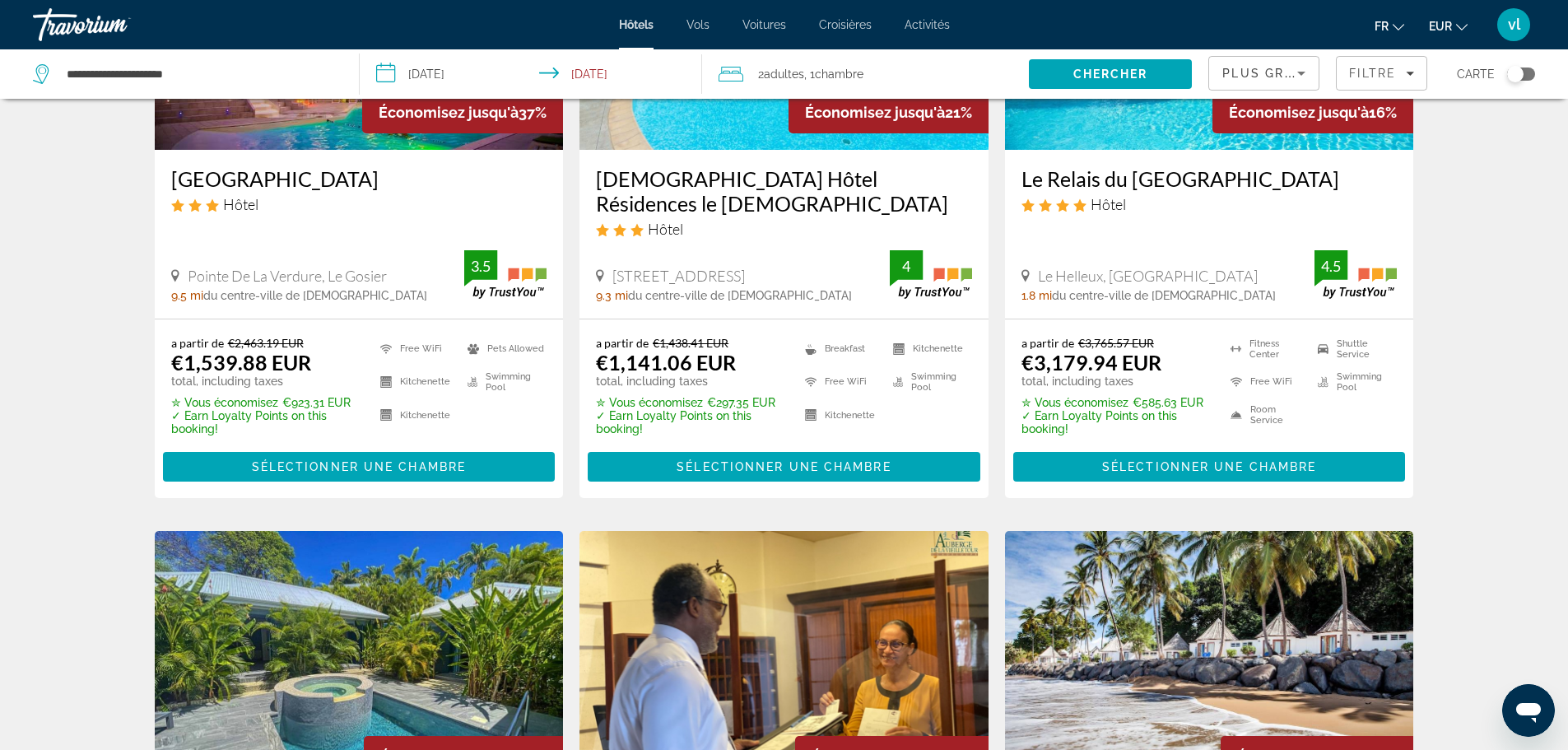
scroll to position [190, 0]
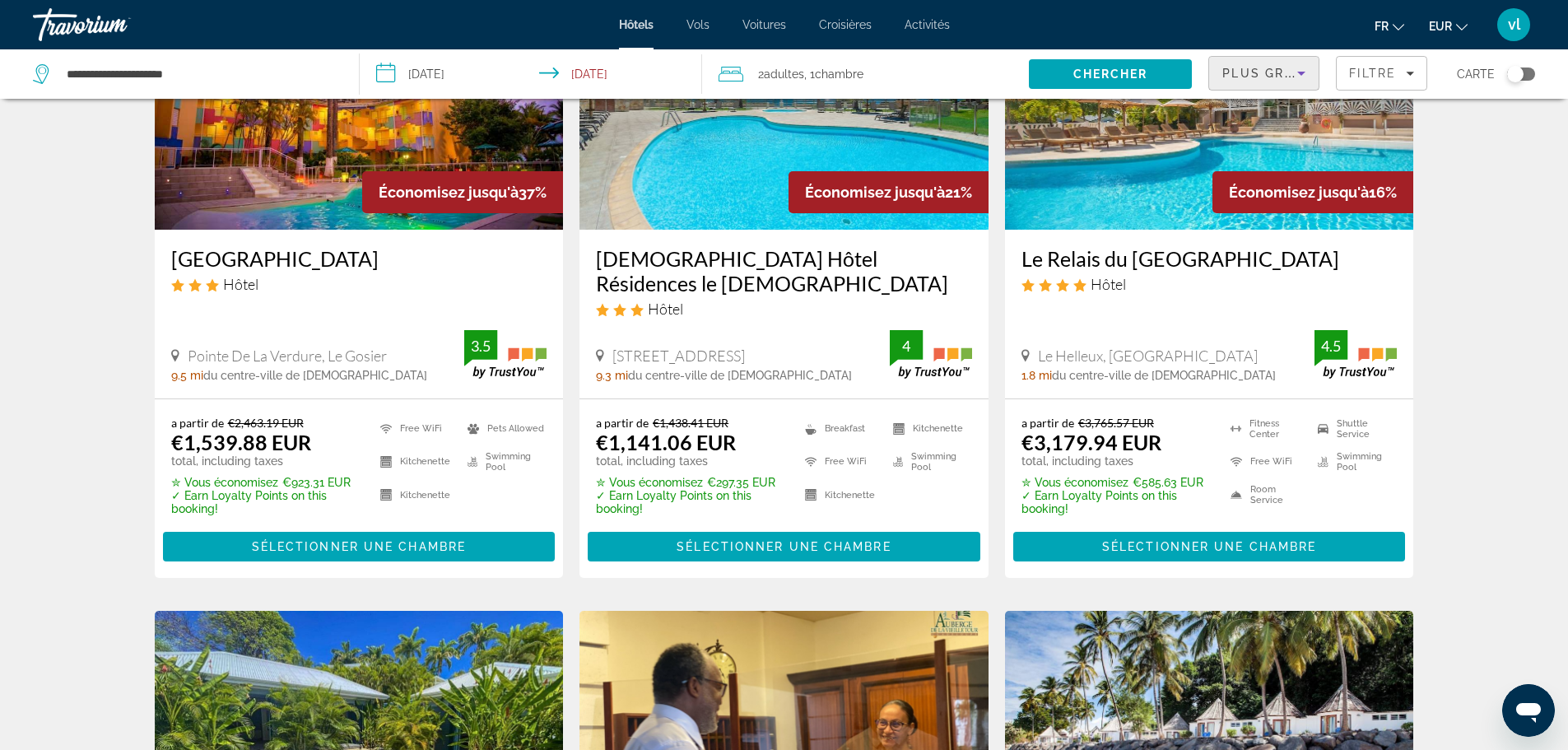
click at [1303, 77] on icon "Sort by" at bounding box center [1302, 73] width 20 height 20
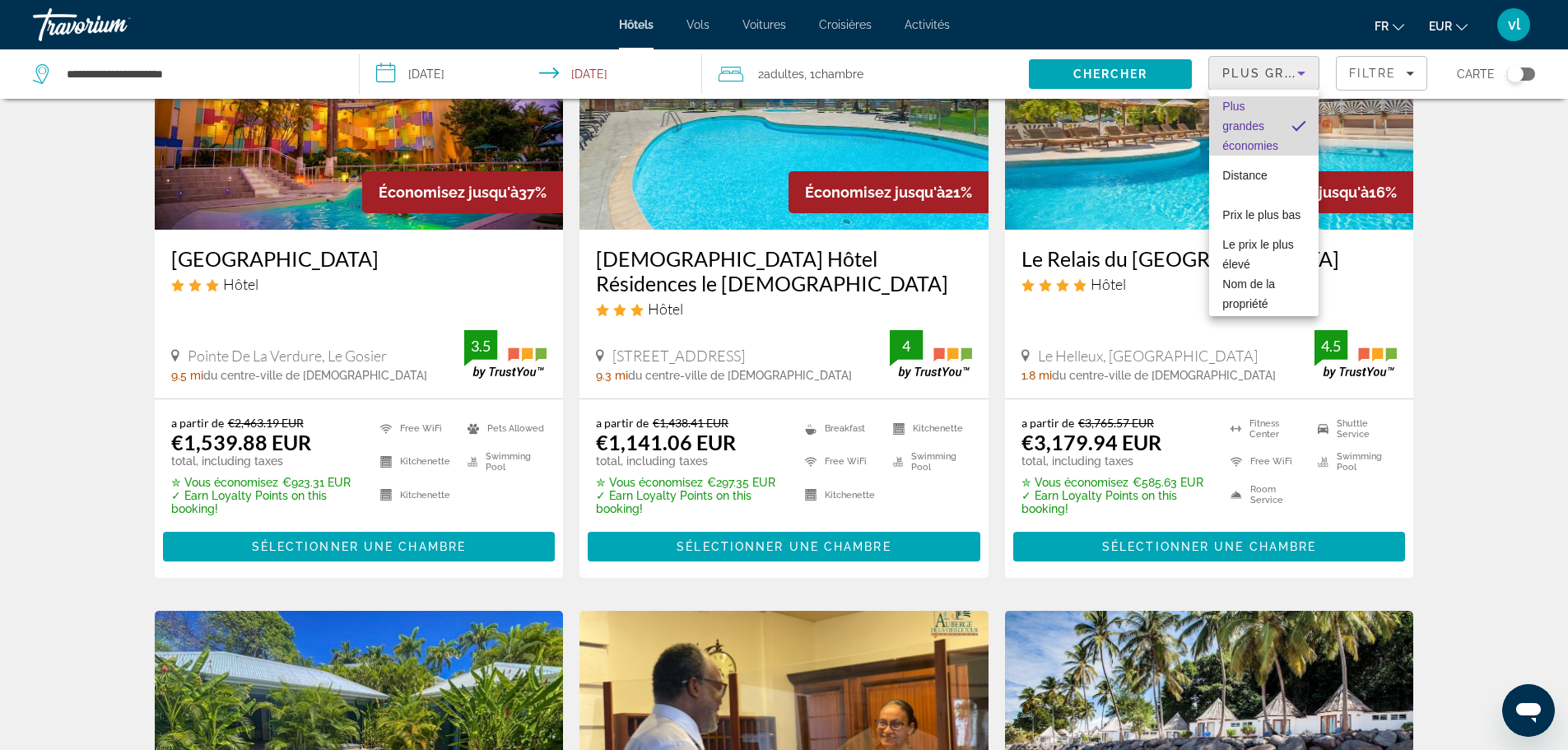
click at [1266, 105] on span "Plus grandes économies" at bounding box center [1250, 126] width 56 height 60
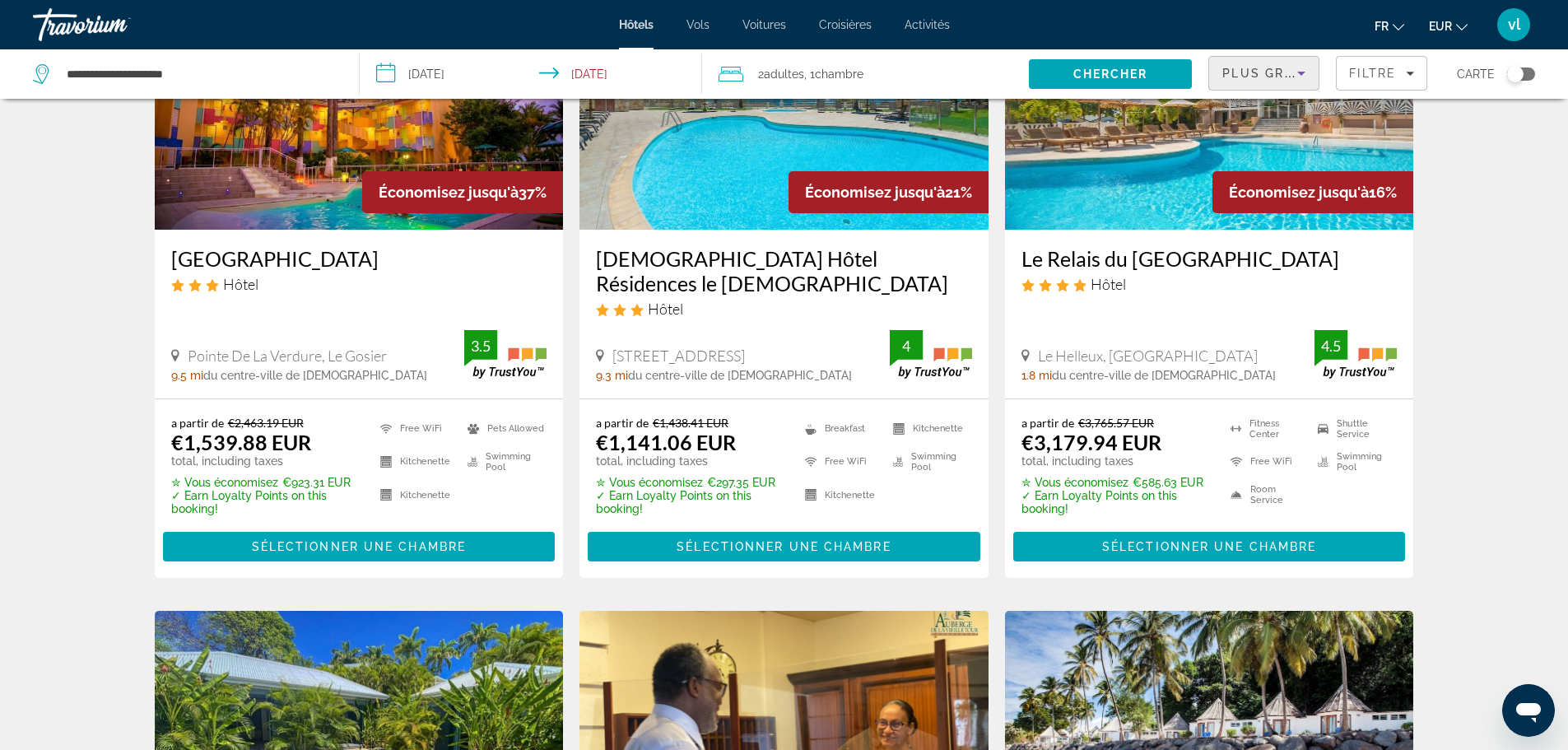
click at [1287, 70] on span "Plus grandes économies" at bounding box center [1321, 73] width 197 height 14
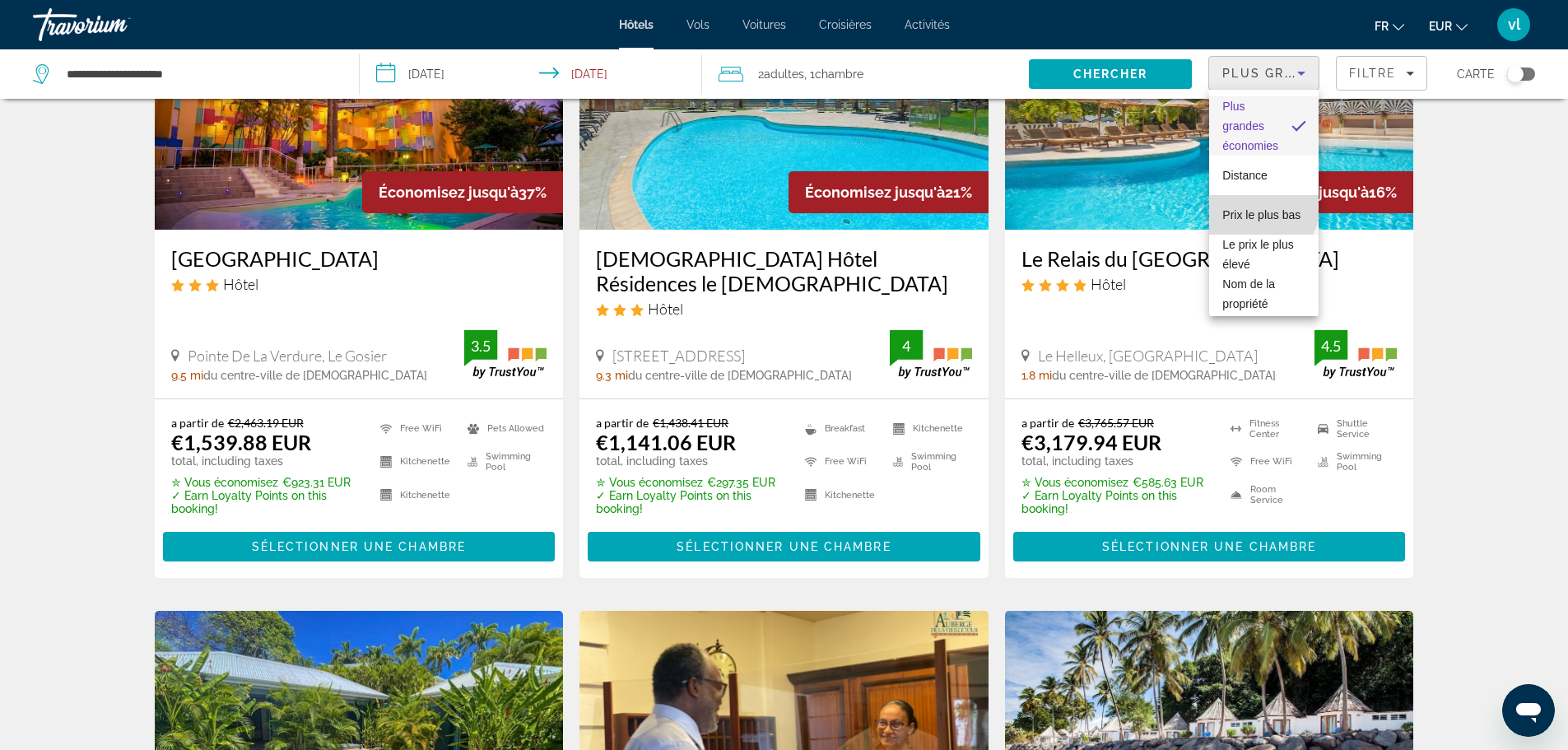
click at [1261, 208] on span "Prix le plus bas" at bounding box center [1261, 215] width 79 height 14
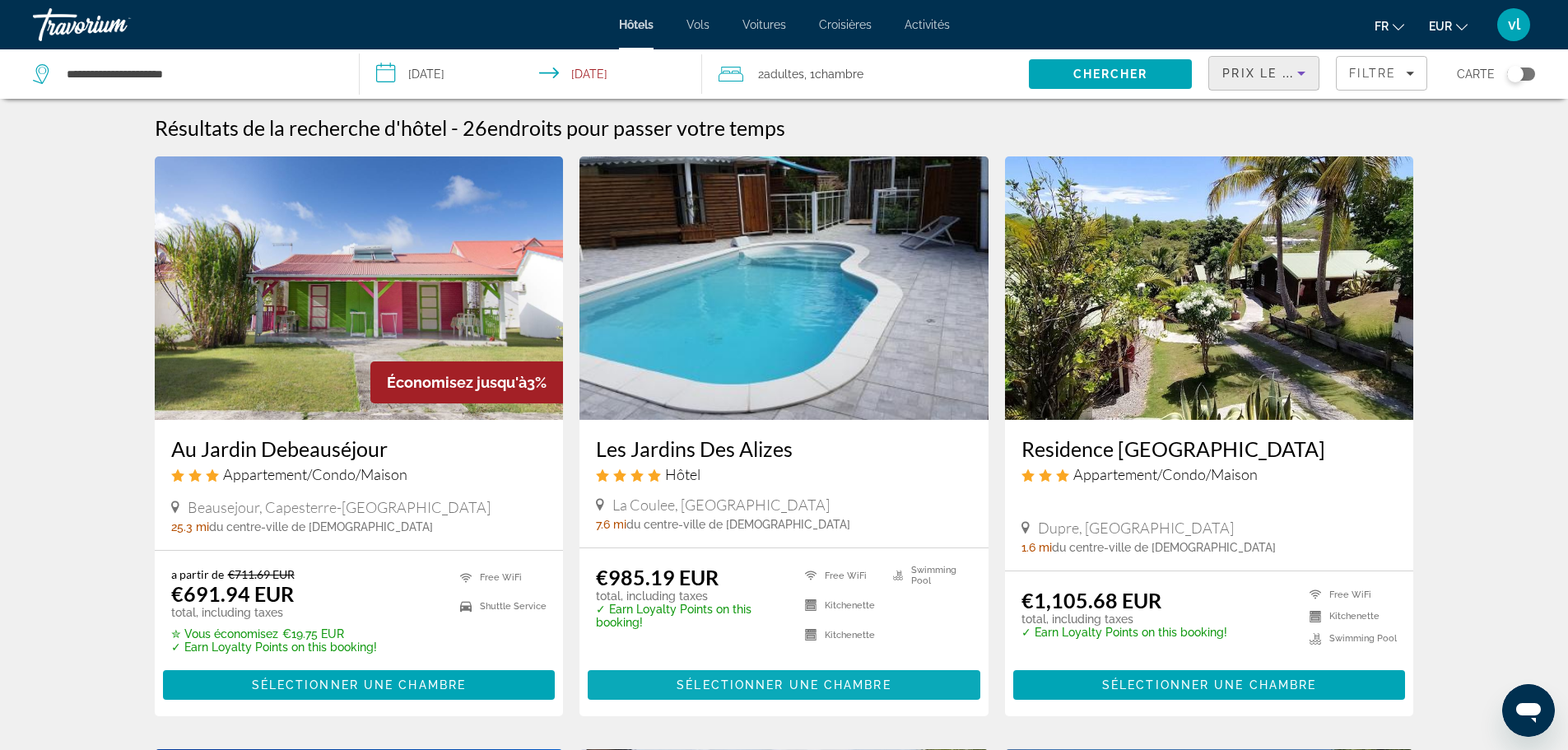
click at [639, 682] on span "Main content" at bounding box center [784, 685] width 393 height 40
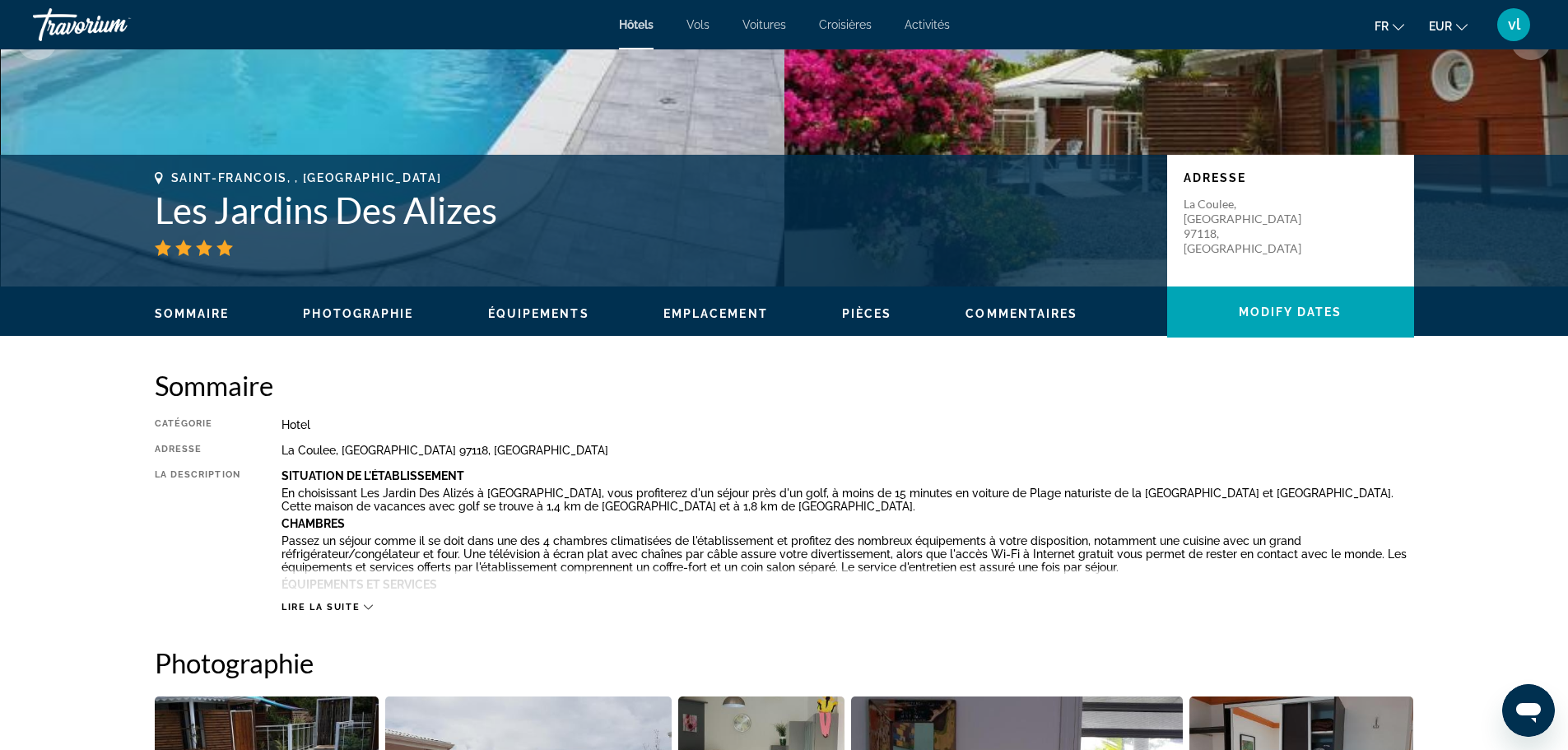
scroll to position [172, 0]
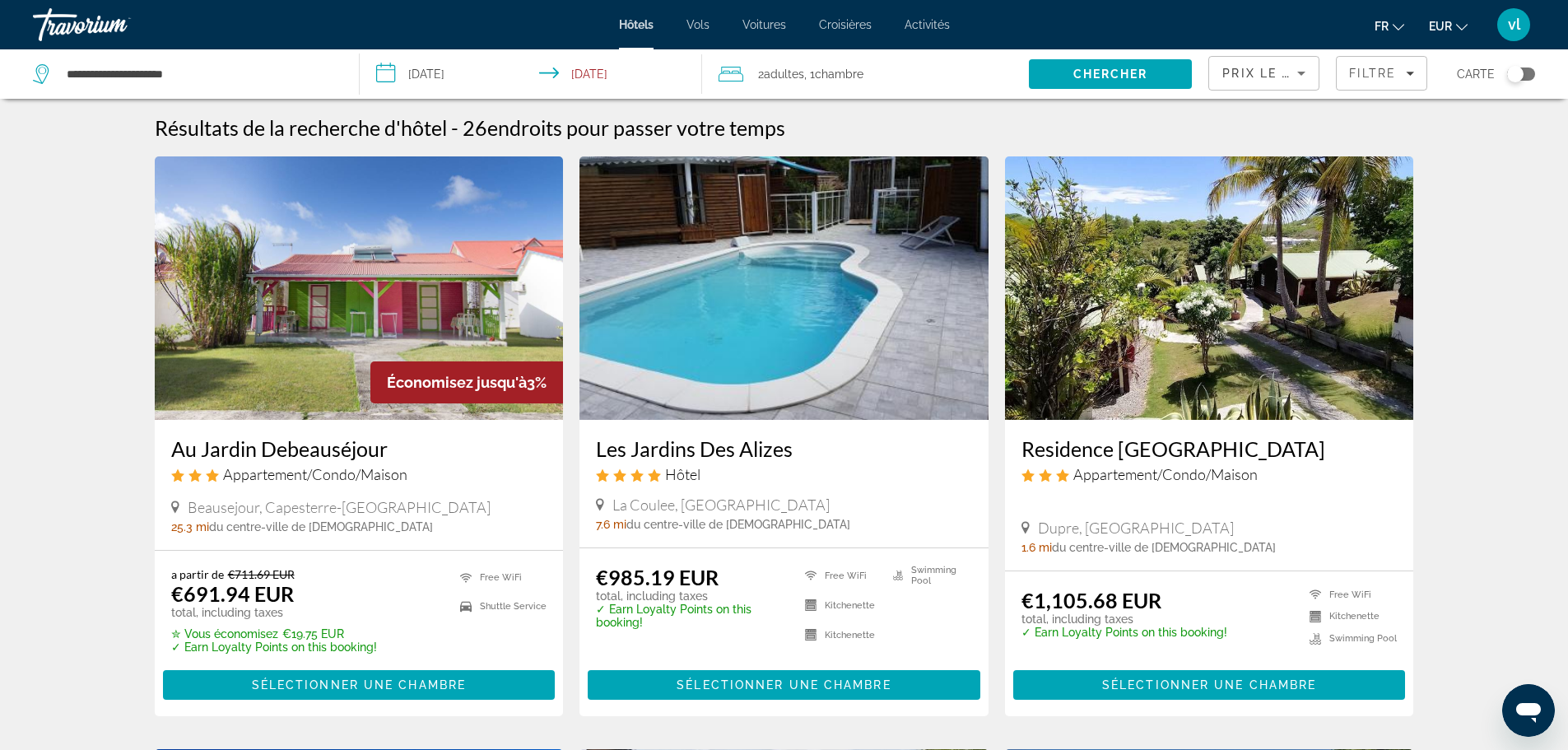
click at [756, 315] on img "Main content" at bounding box center [784, 288] width 409 height 264
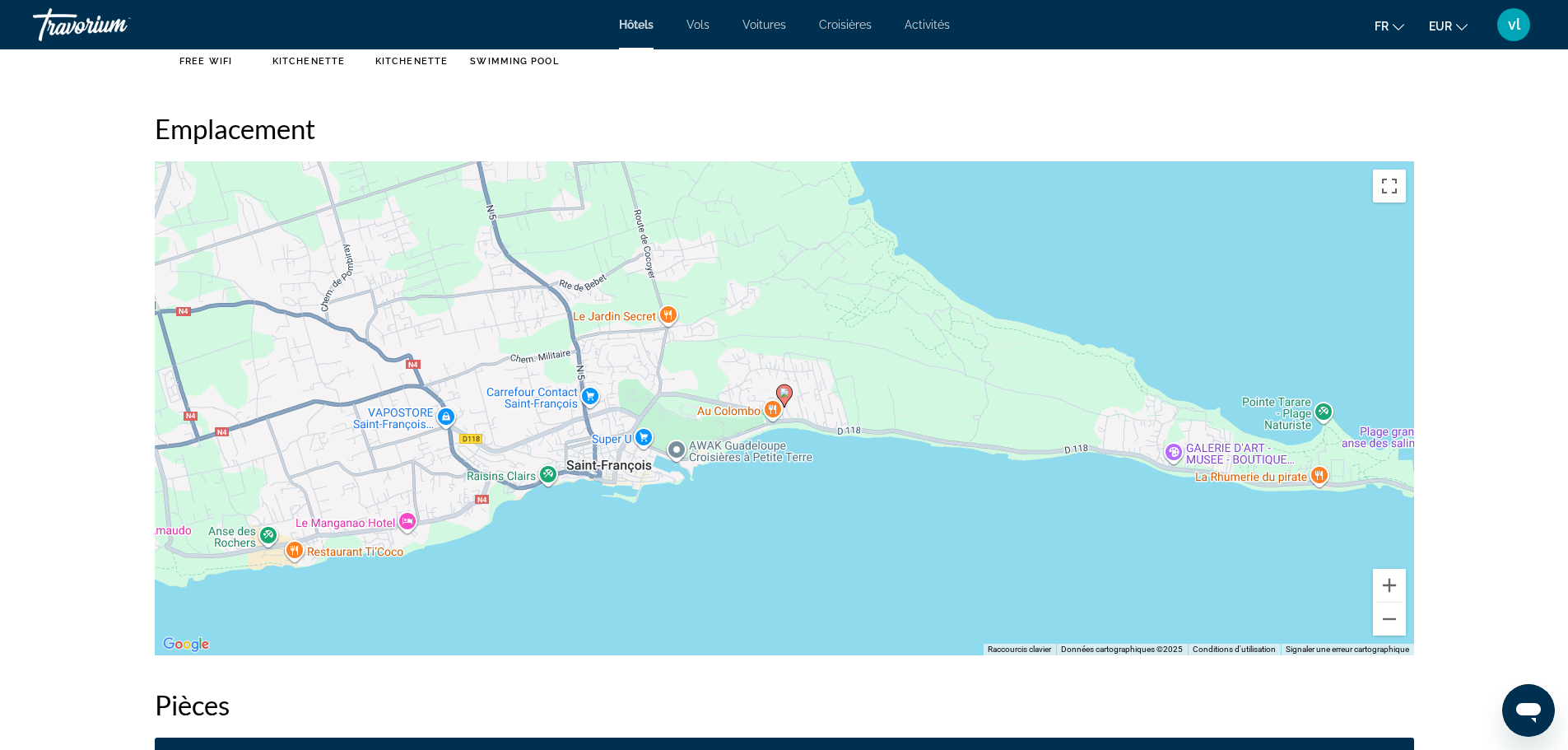
scroll to position [1559, 0]
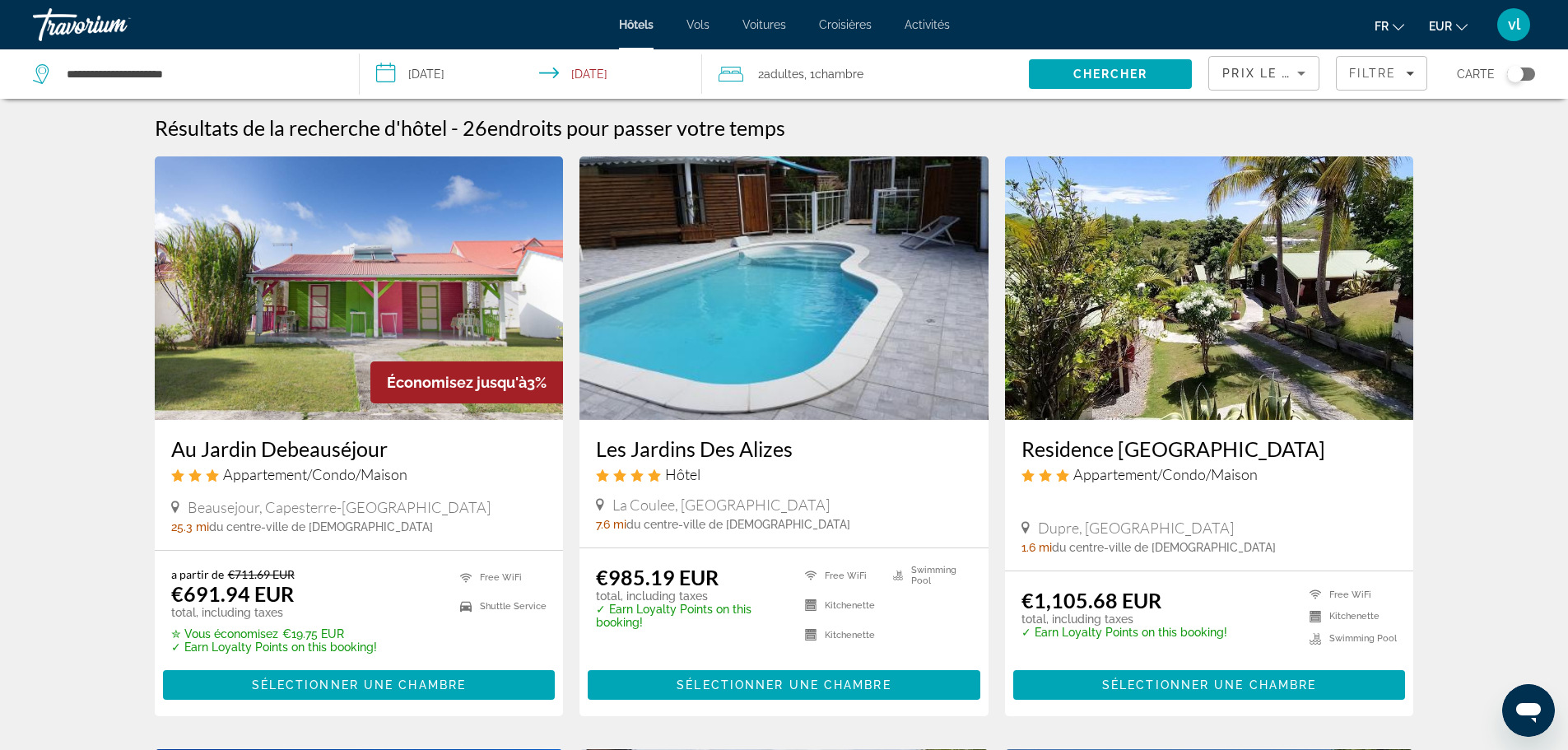
click at [339, 272] on img "Main content" at bounding box center [358, 288] width 409 height 264
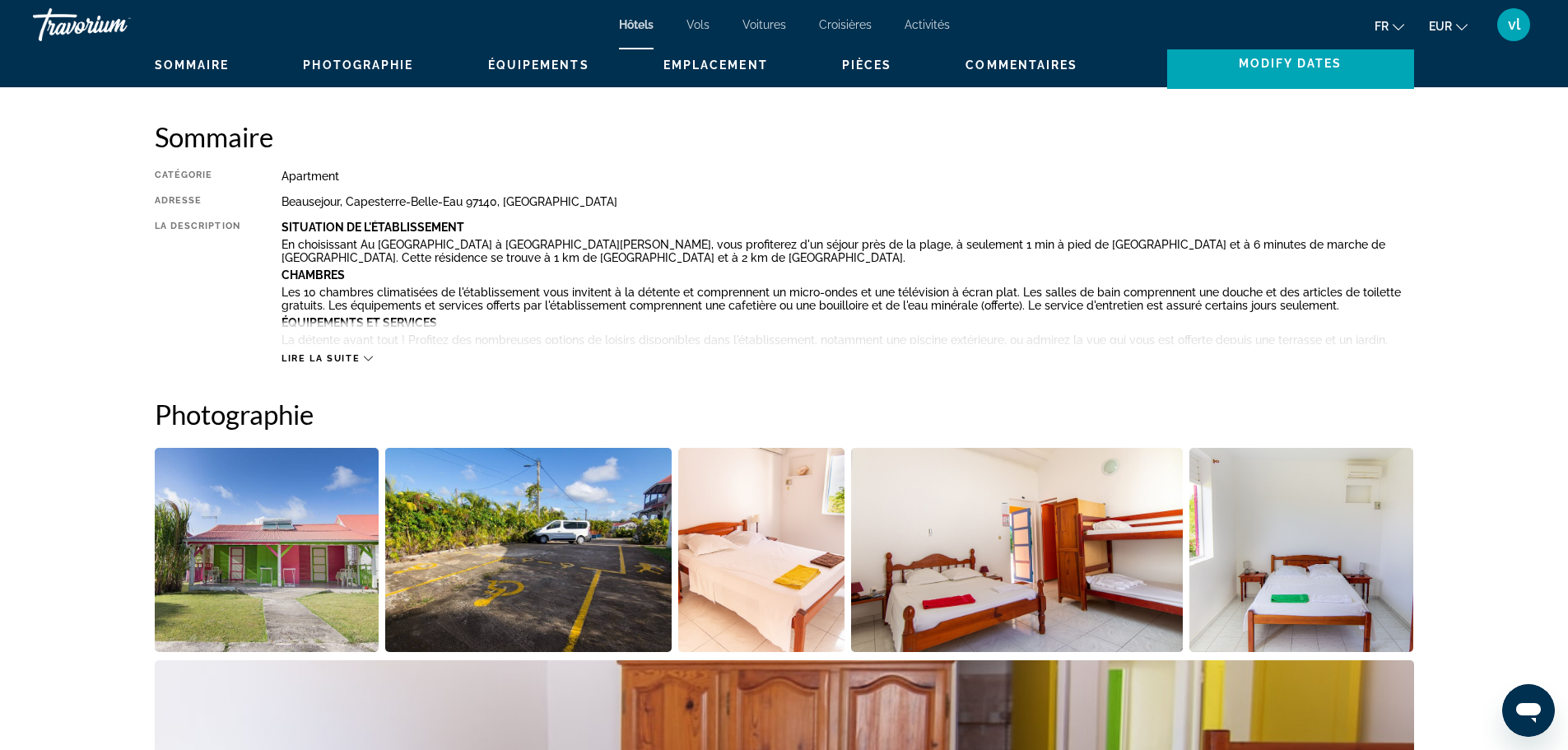
scroll to position [520, 0]
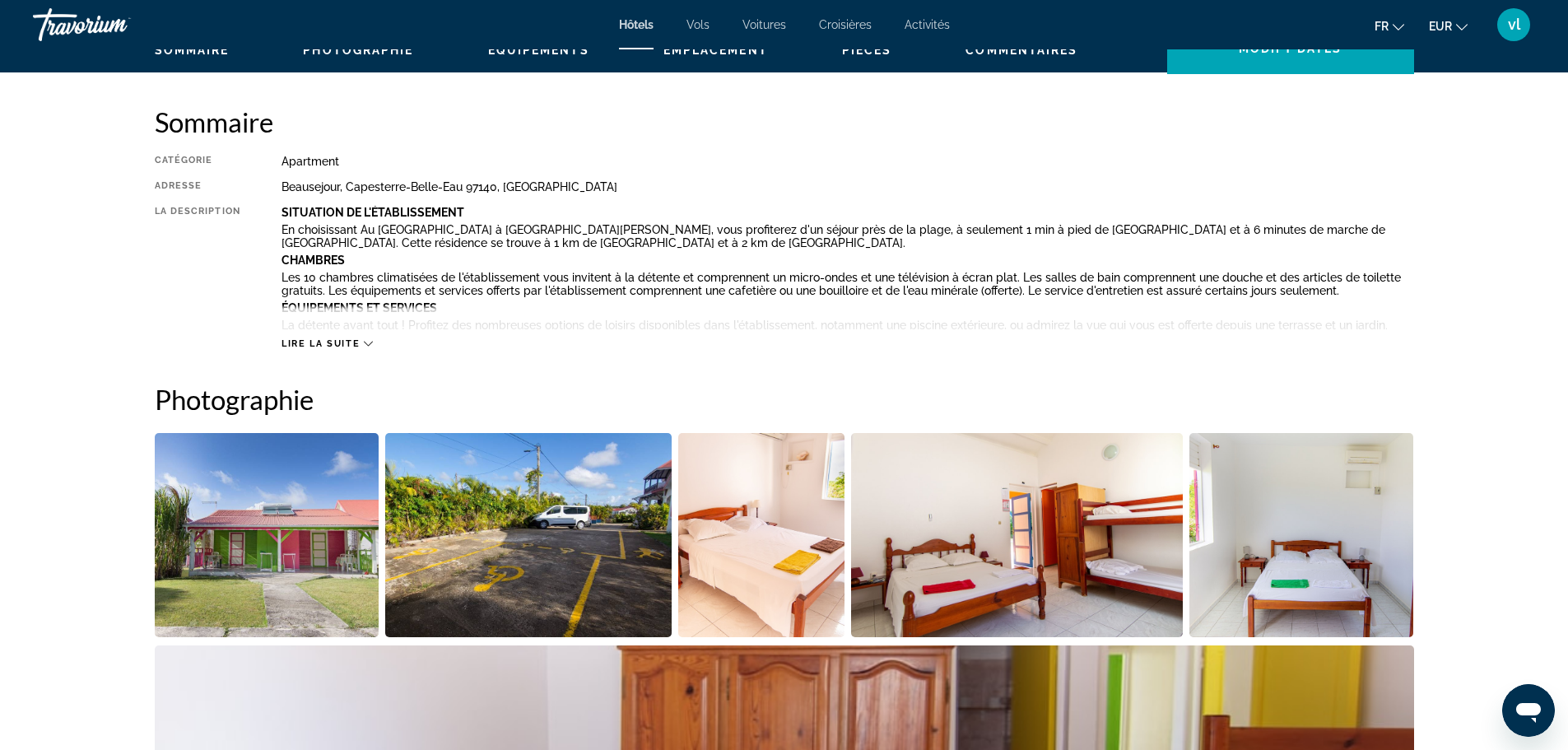
click at [356, 343] on span "Lire la suite" at bounding box center [320, 344] width 79 height 11
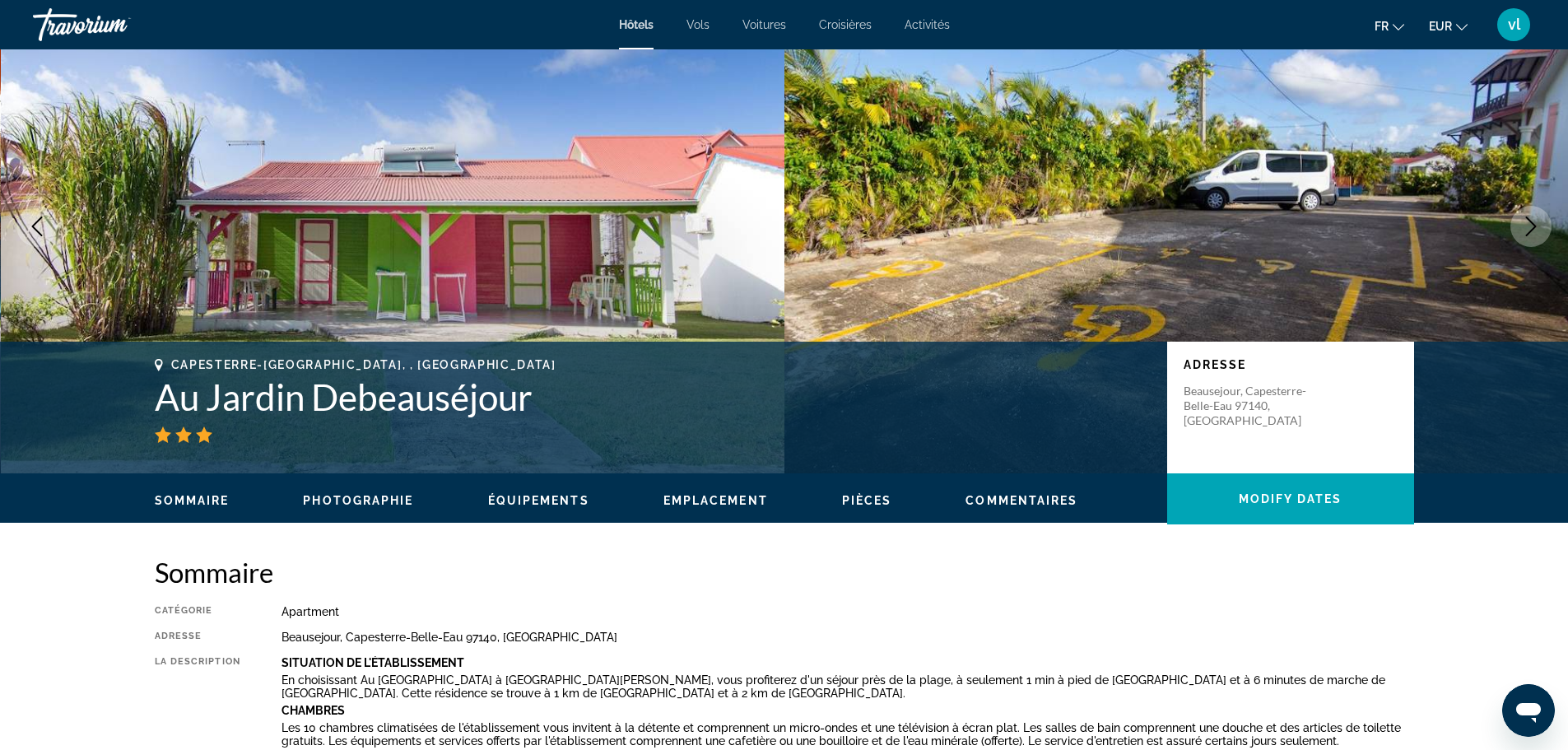
scroll to position [65, 0]
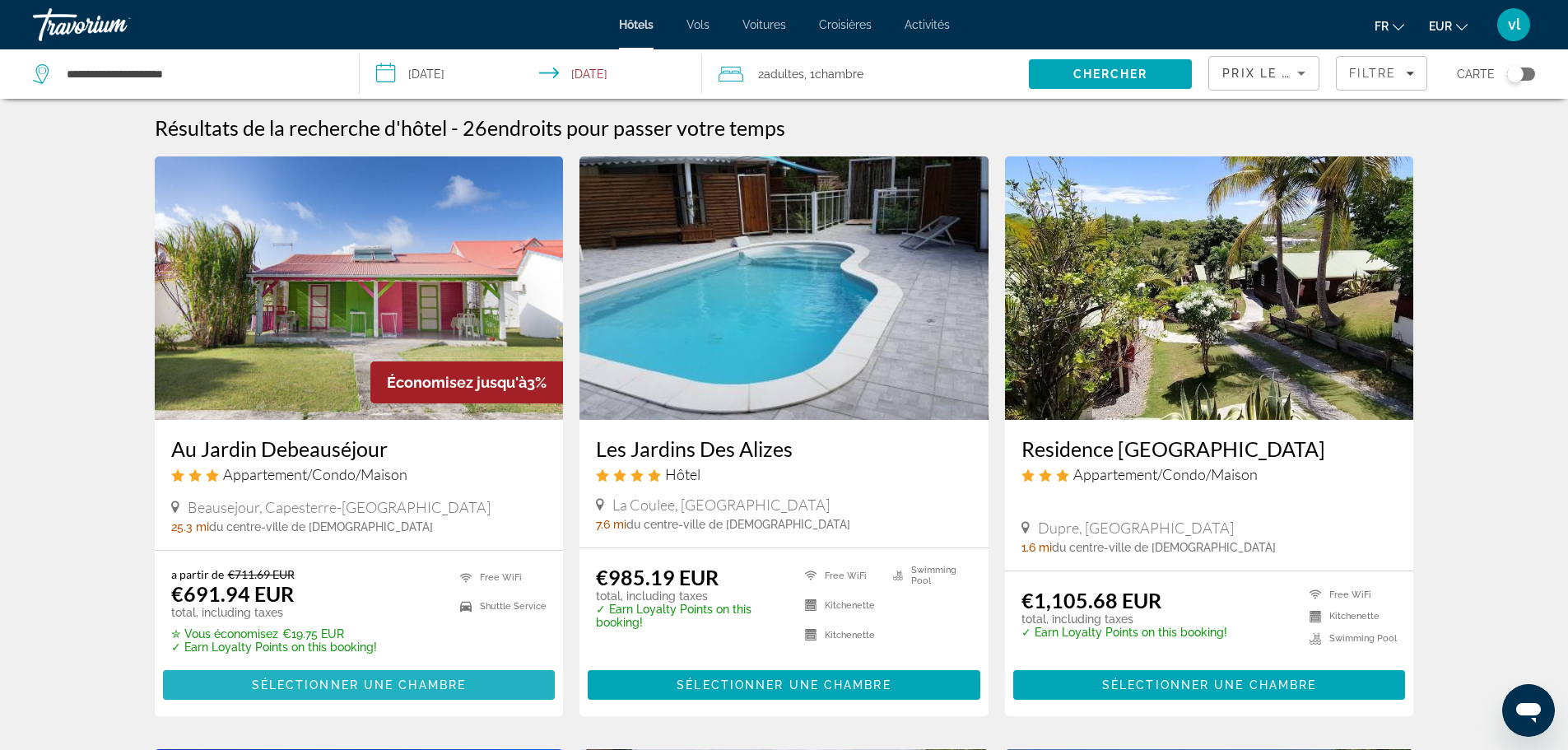
click at [326, 680] on span "Sélectionner une chambre" at bounding box center [358, 684] width 214 height 14
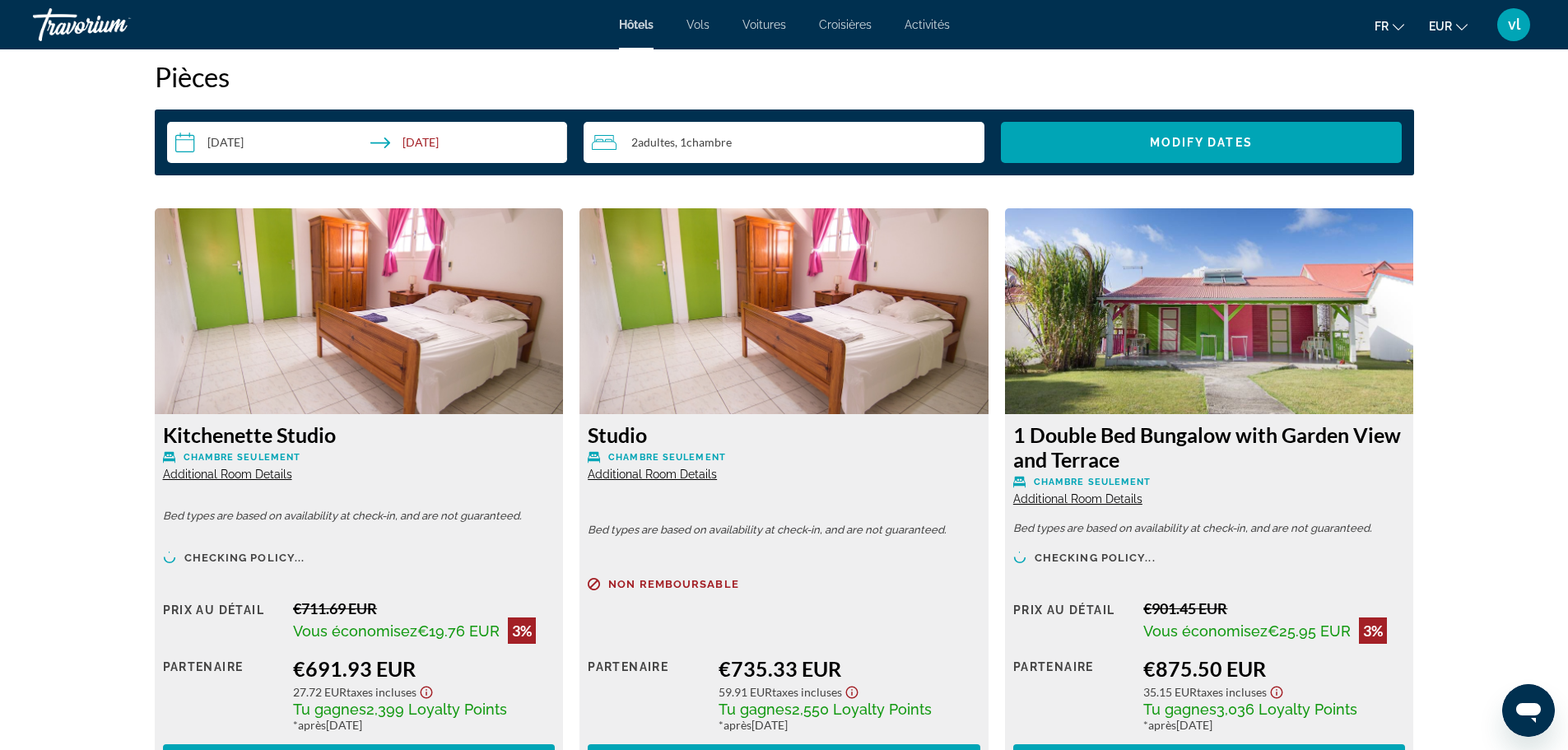
scroll to position [2126, 0]
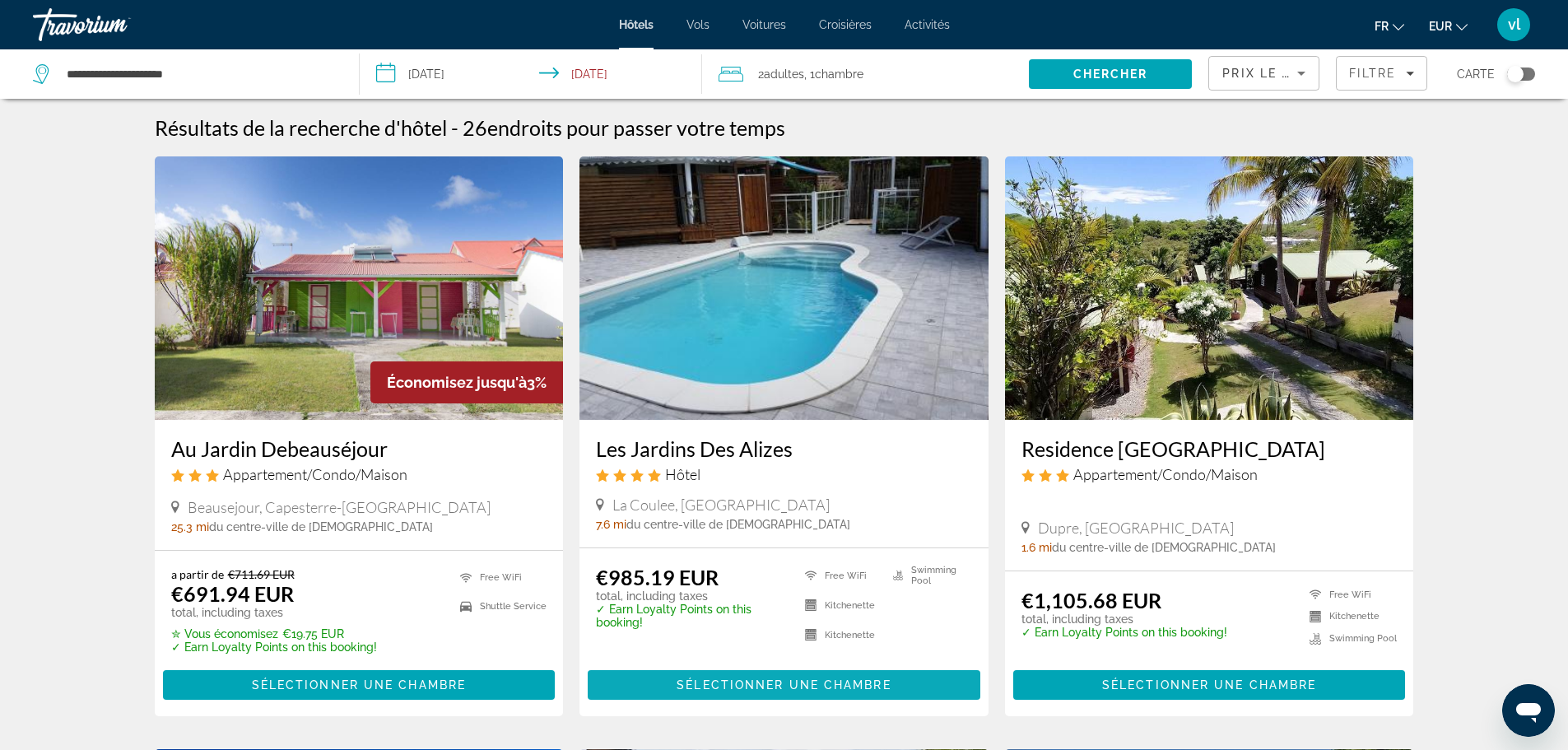
click at [752, 683] on span "Sélectionner une chambre" at bounding box center [783, 684] width 214 height 14
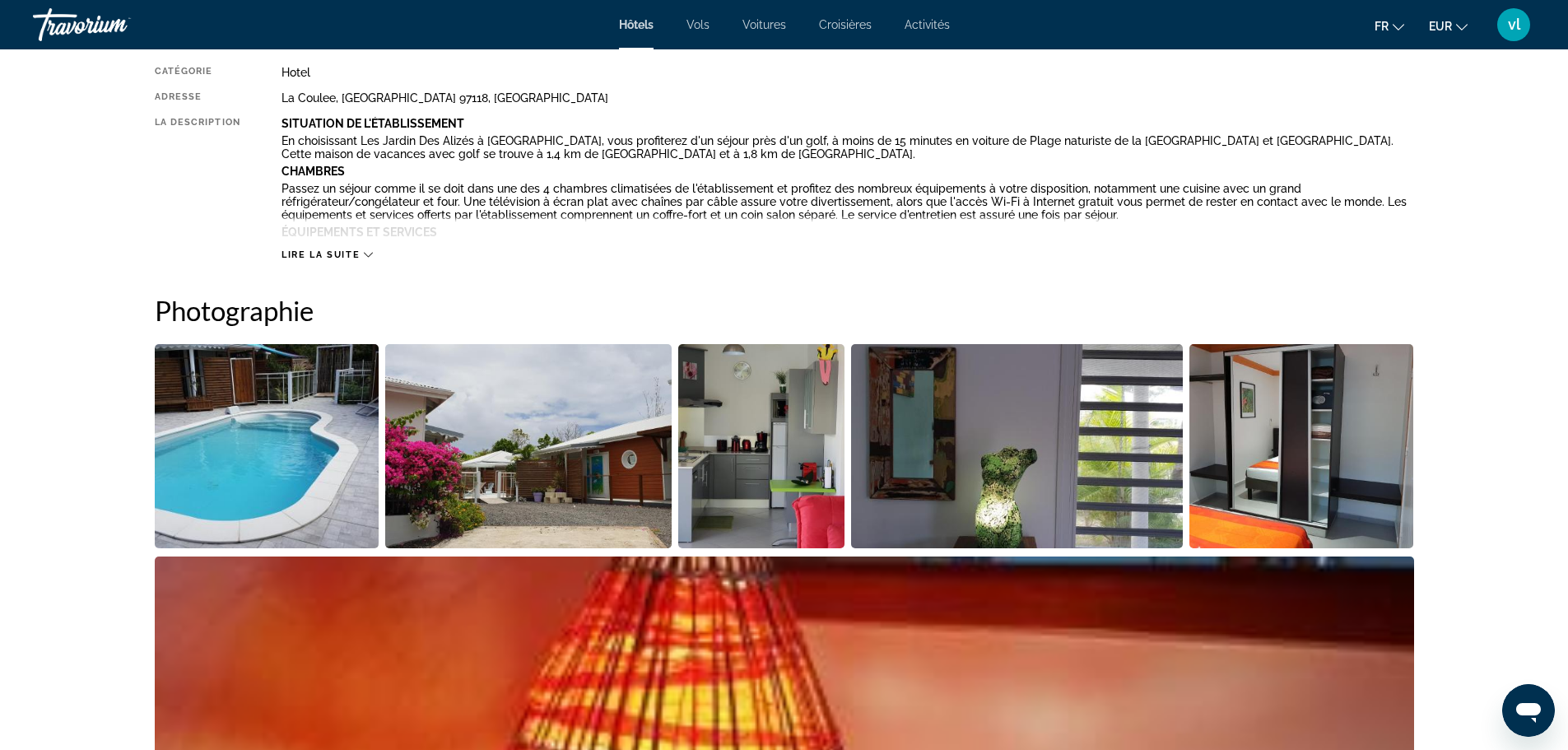
scroll to position [564, 0]
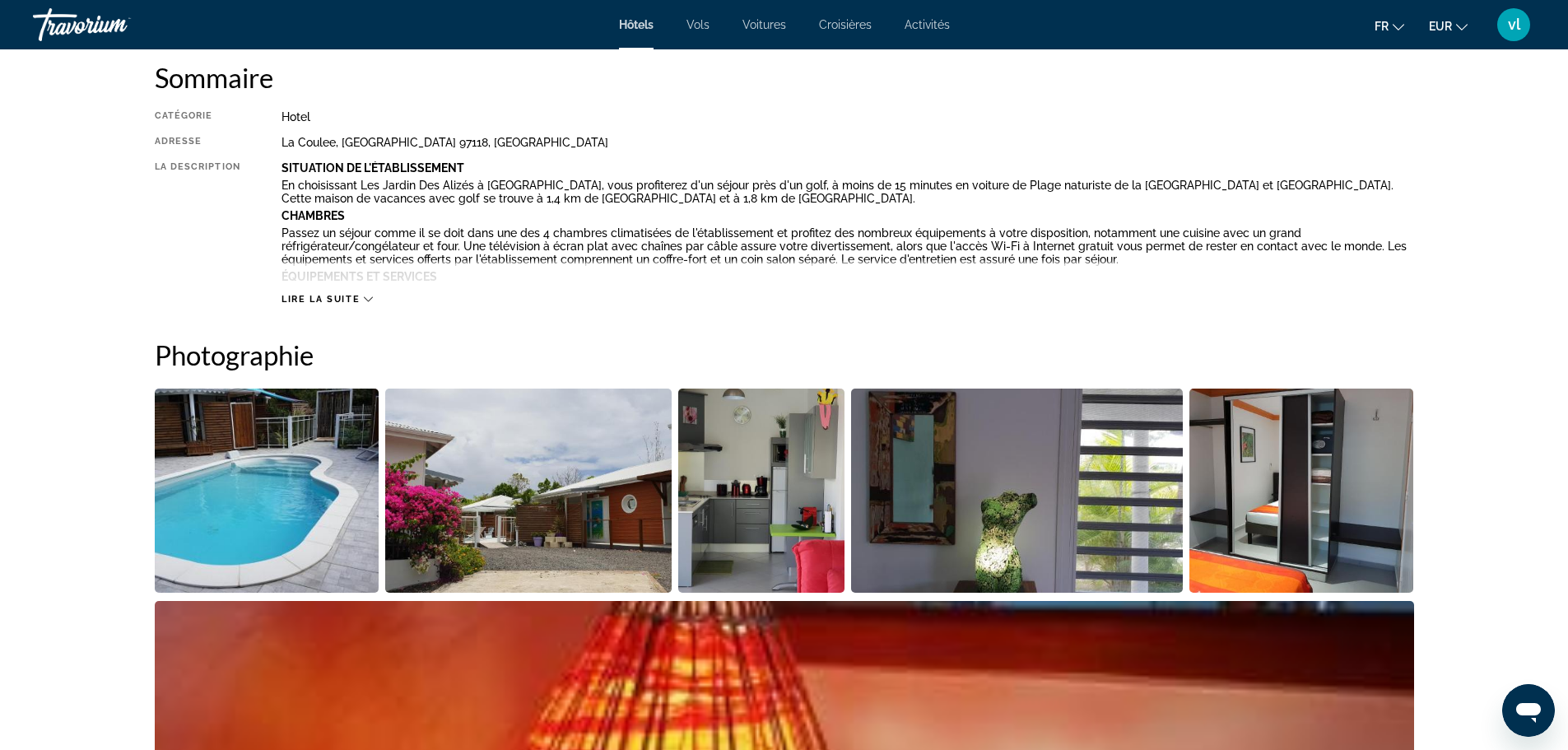
click at [350, 296] on span "Lire la suite" at bounding box center [320, 299] width 79 height 11
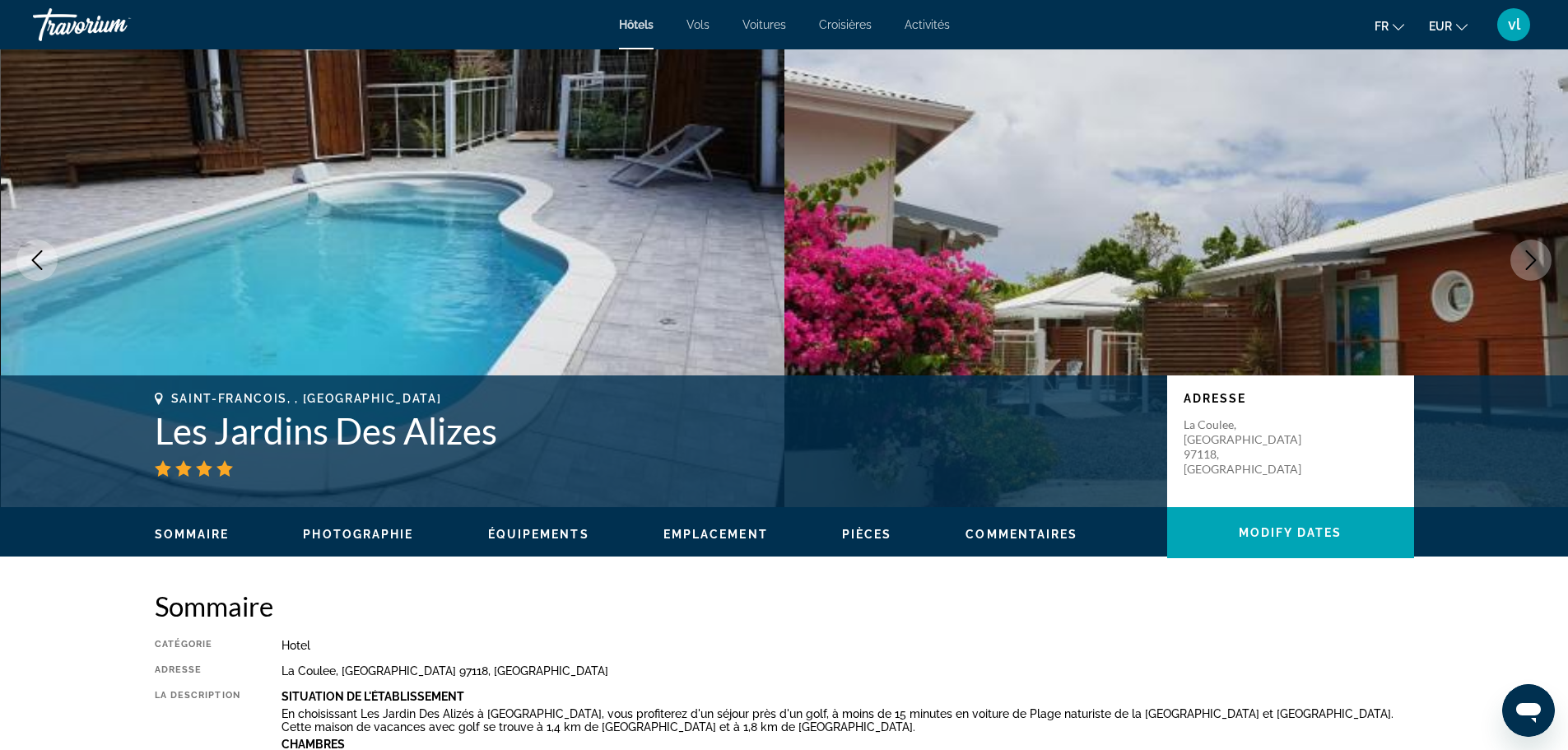
scroll to position [22, 0]
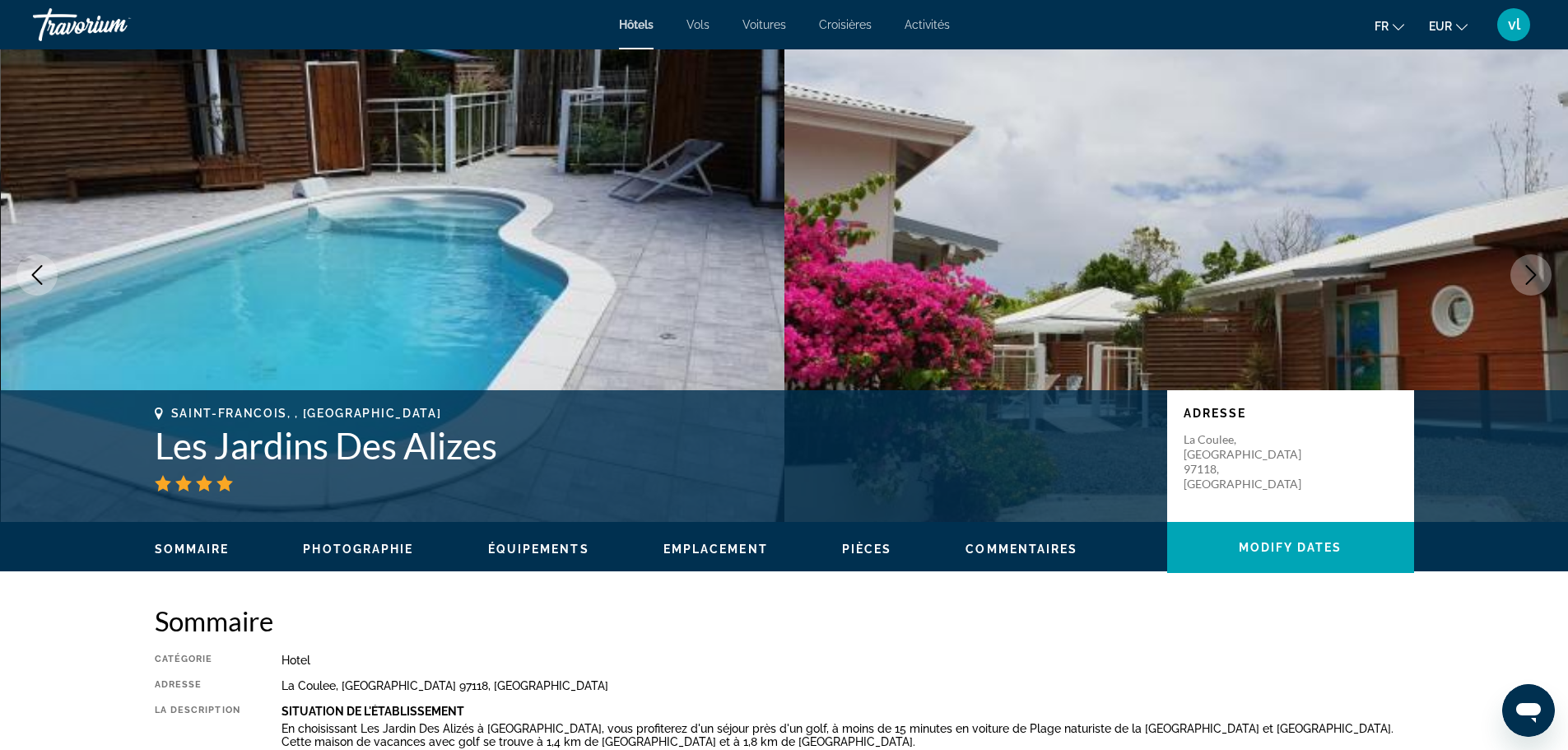
click at [1567, 95] on img "Main content" at bounding box center [1176, 274] width 784 height 494
click at [1533, 274] on icon "Next image" at bounding box center [1531, 275] width 20 height 20
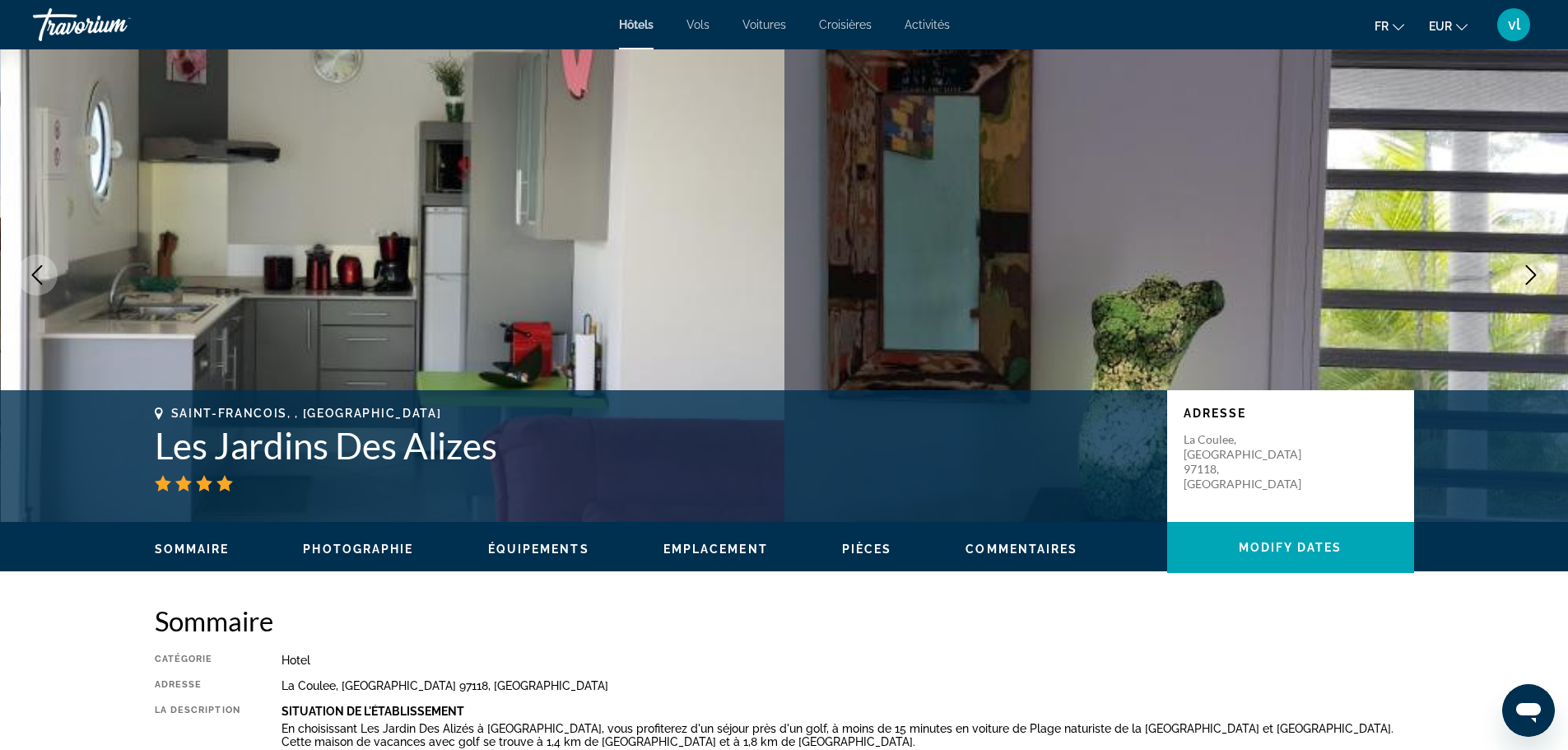
click at [1533, 274] on icon "Next image" at bounding box center [1531, 275] width 20 height 20
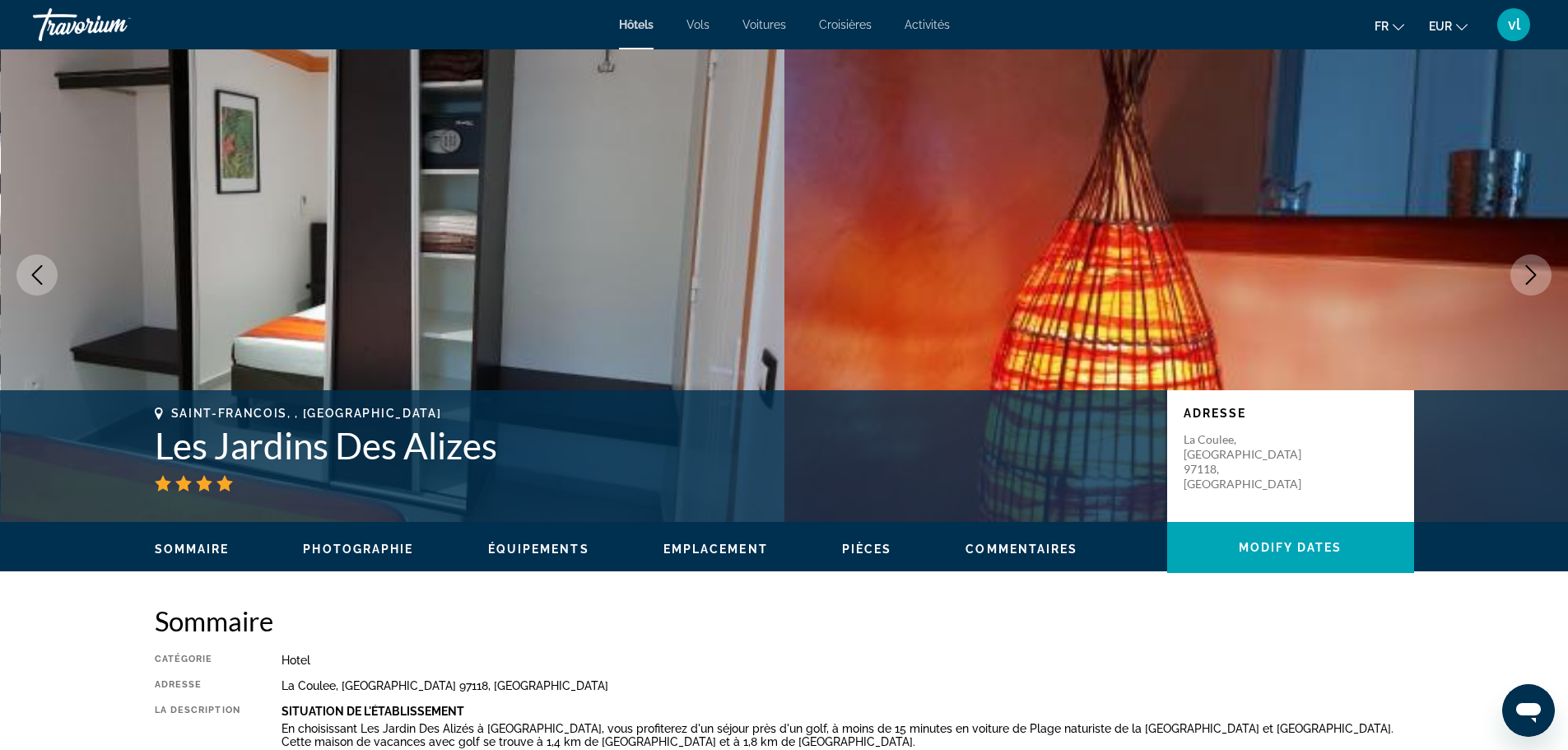
click at [1533, 274] on icon "Next image" at bounding box center [1531, 275] width 20 height 20
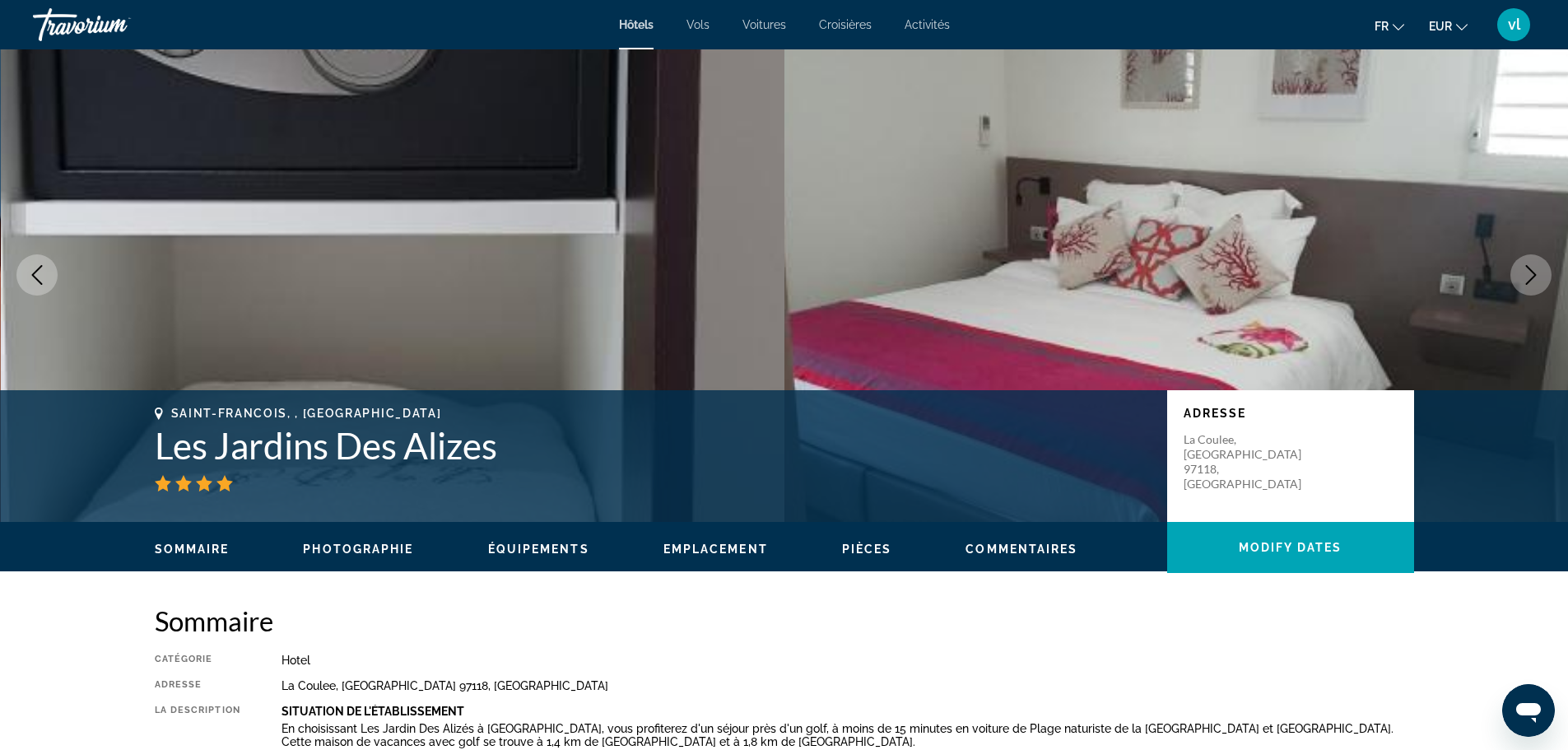
click at [1533, 274] on icon "Next image" at bounding box center [1531, 275] width 20 height 20
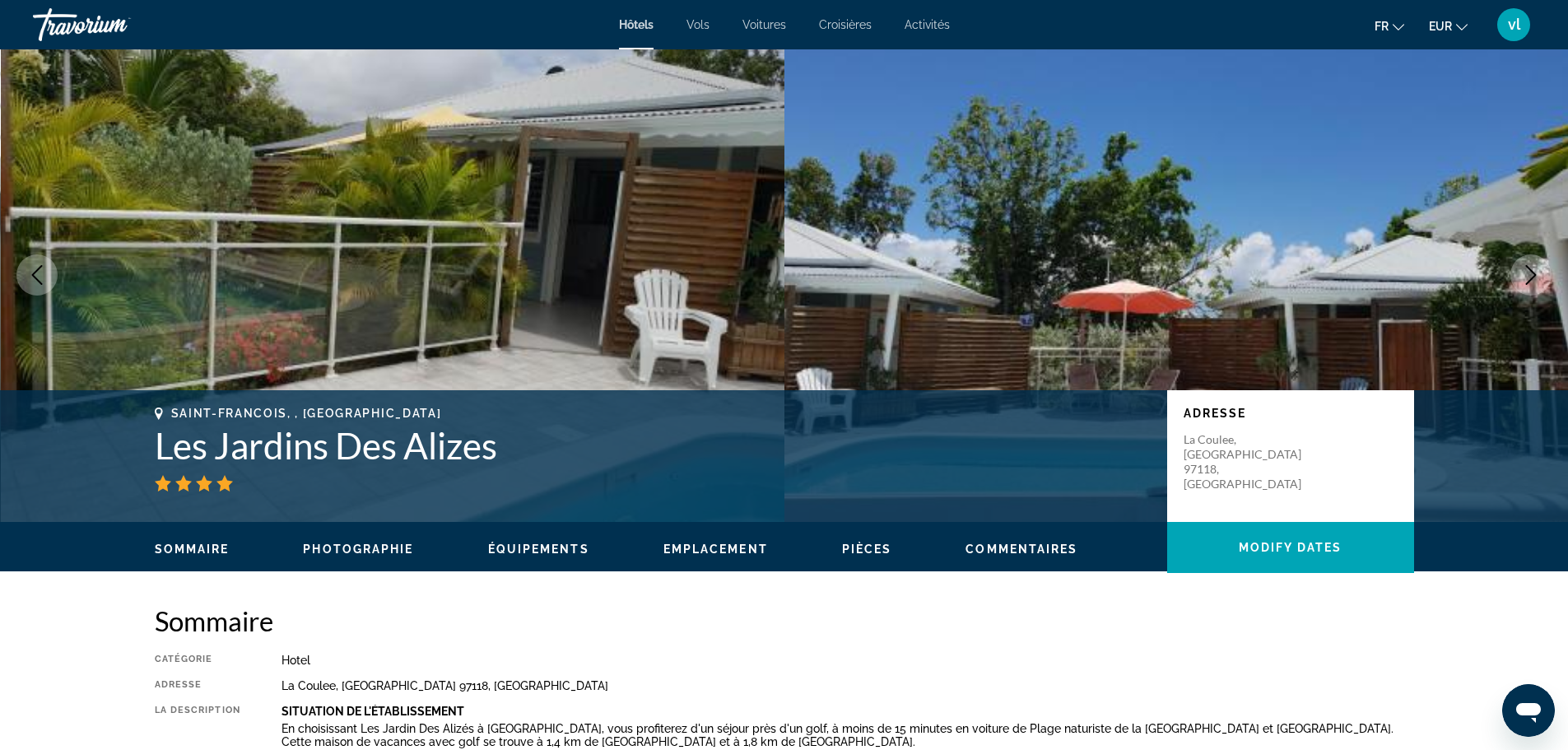
click at [1533, 274] on icon "Next image" at bounding box center [1531, 275] width 20 height 20
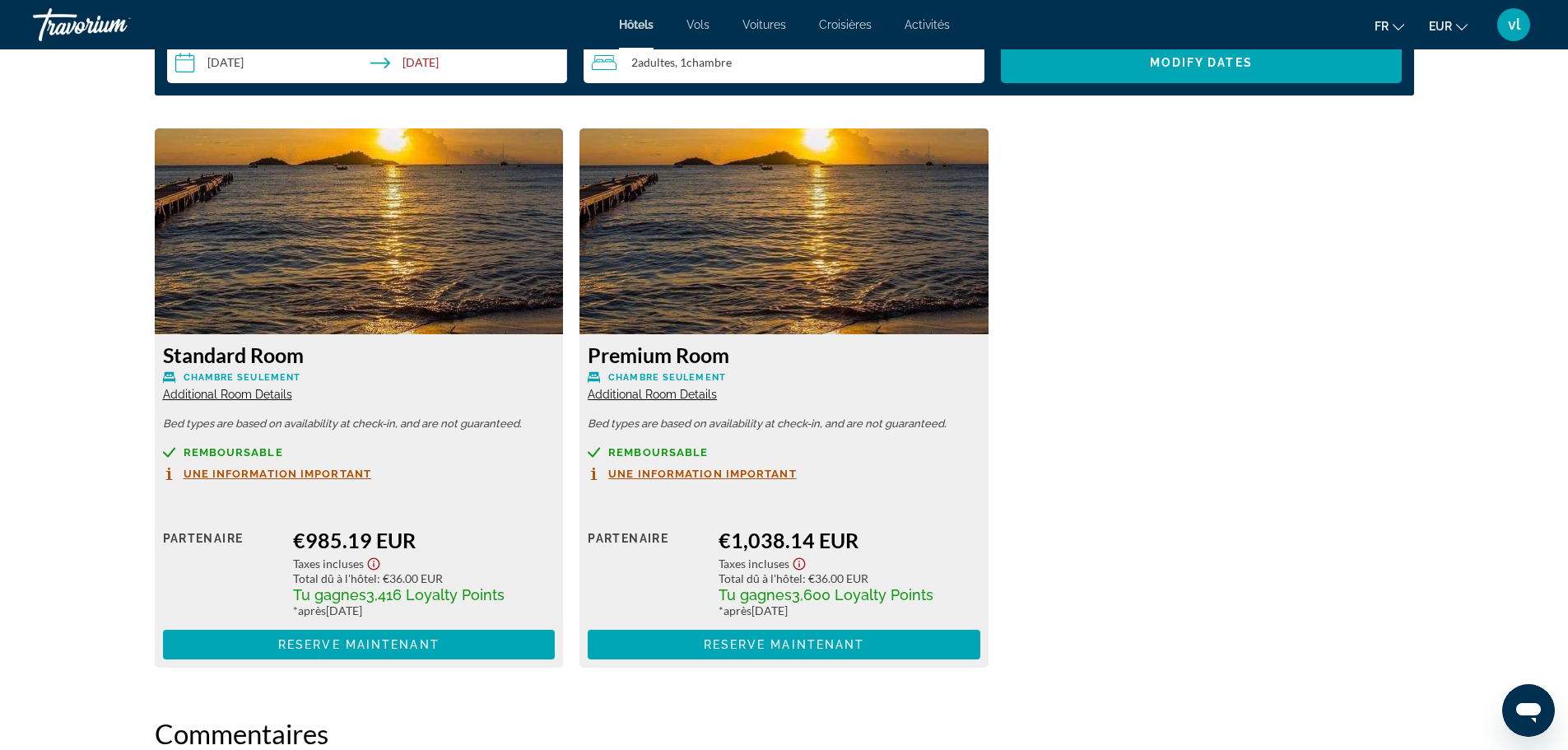
scroll to position [2365, 0]
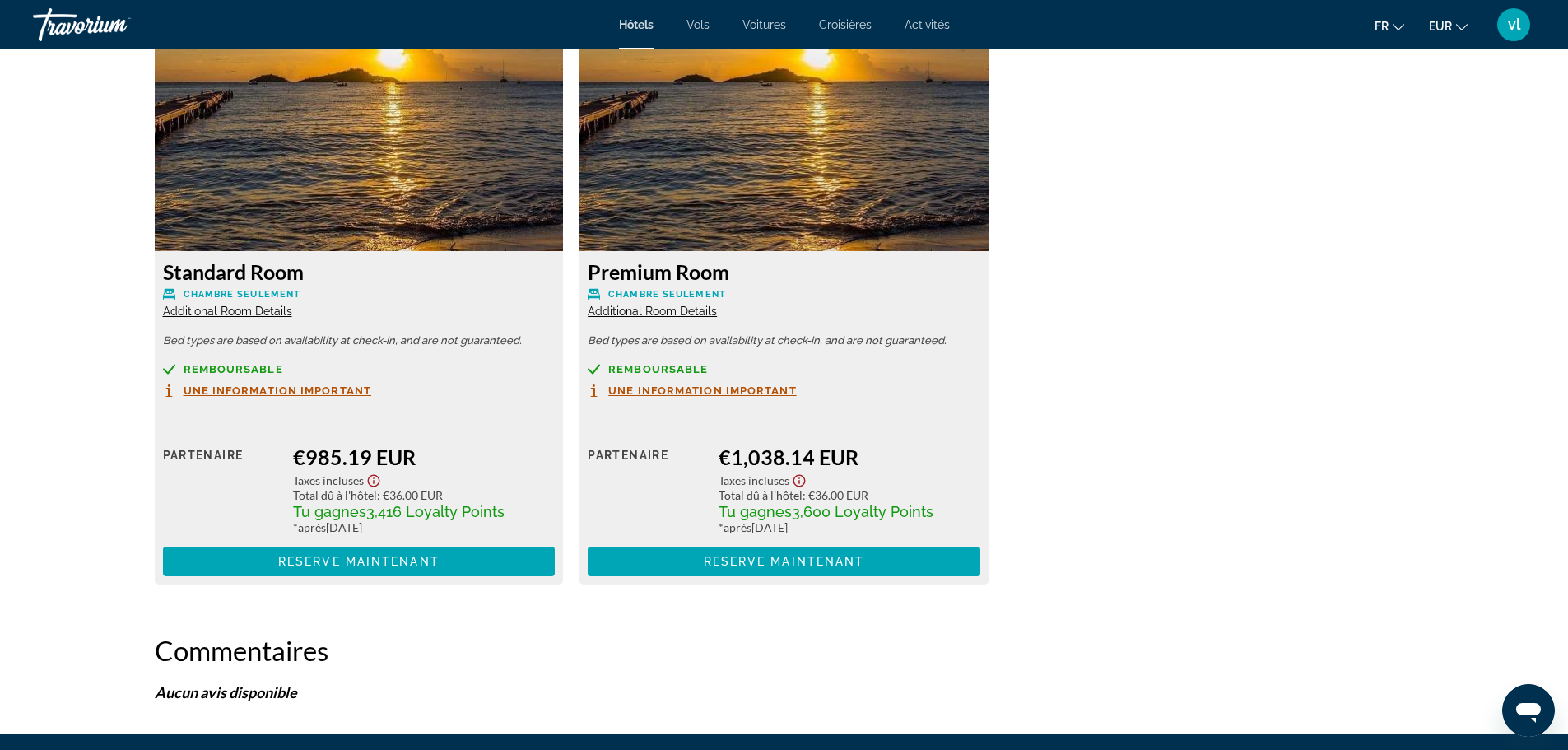
click at [247, 389] on span "Une information important" at bounding box center [277, 391] width 189 height 11
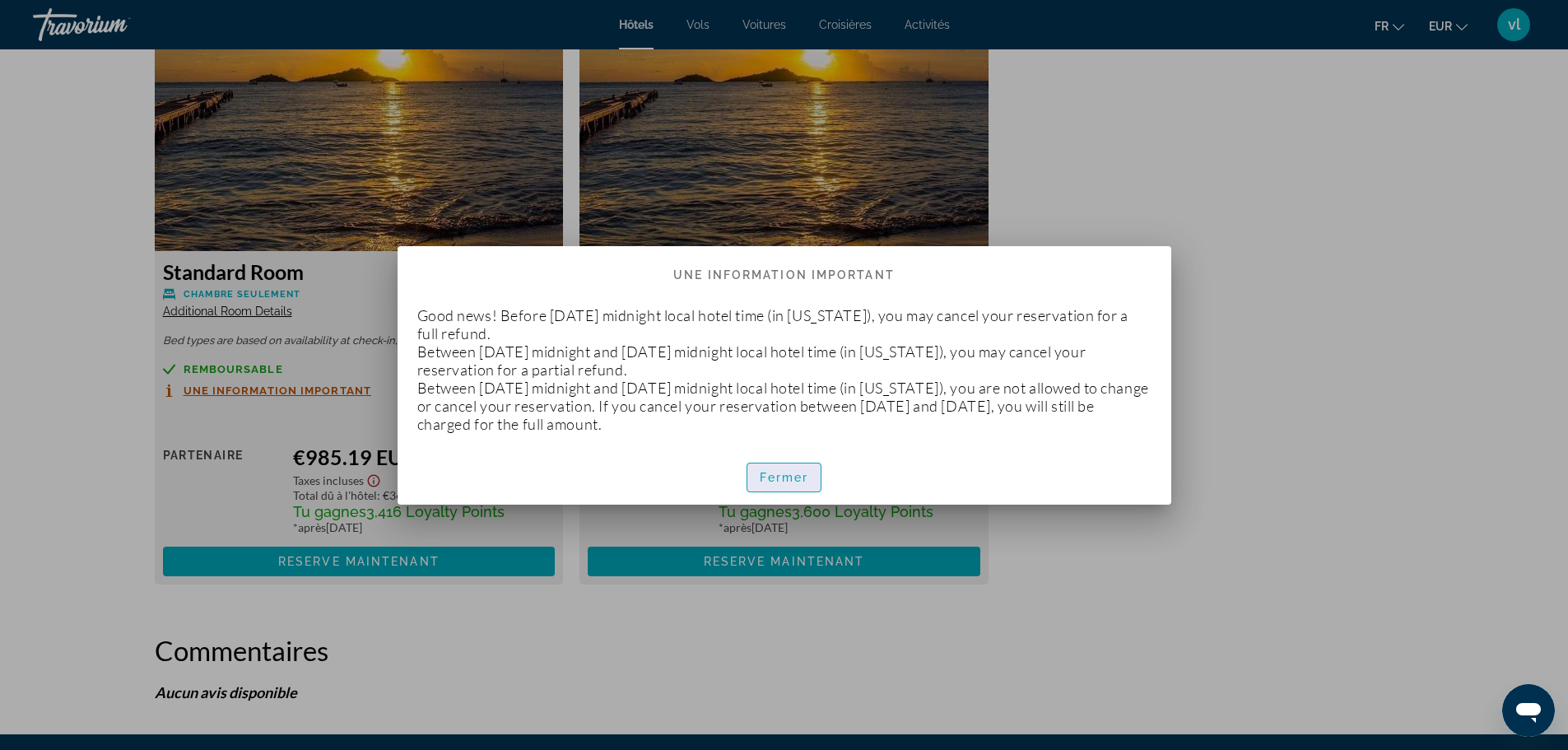
click at [755, 486] on span "button" at bounding box center [784, 477] width 74 height 40
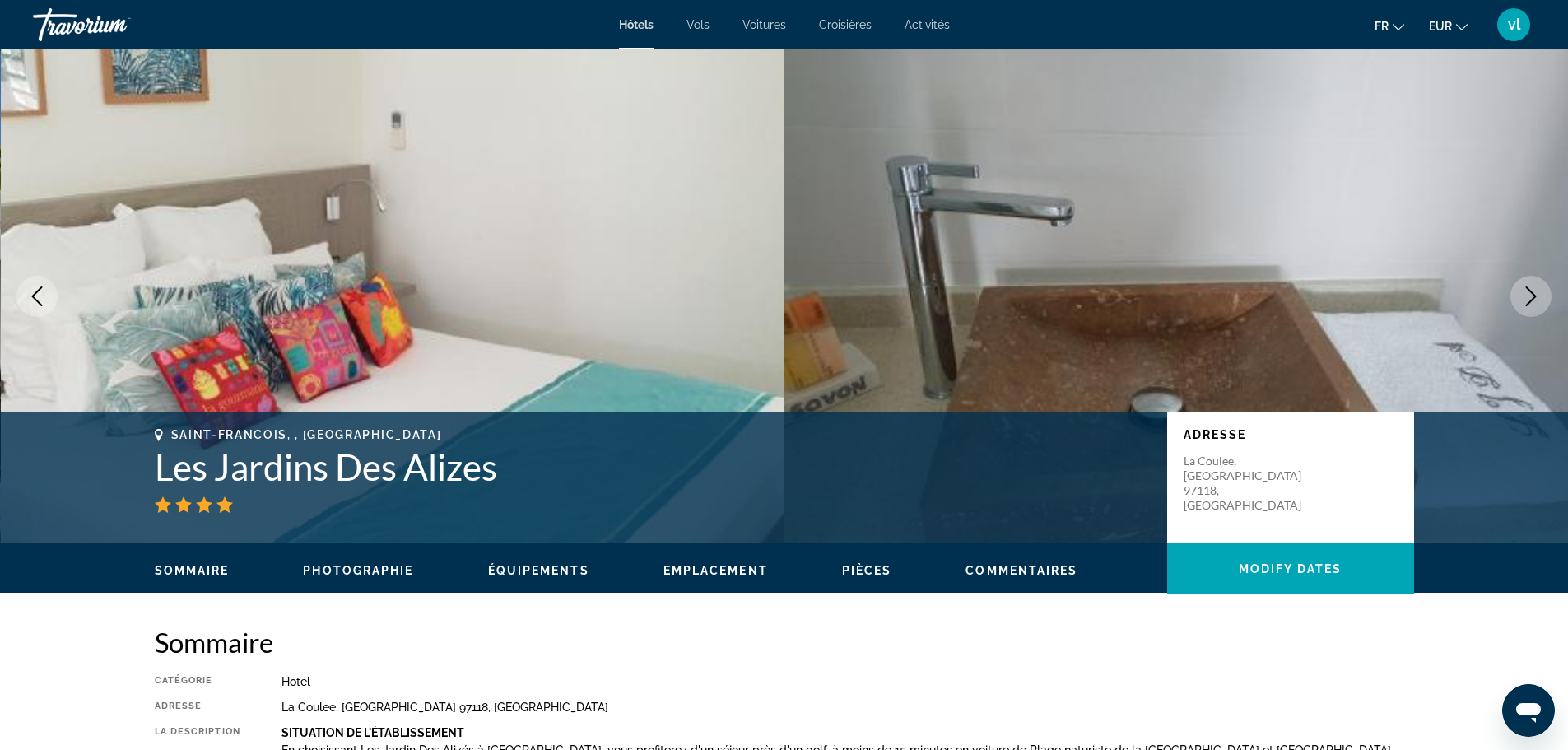
scroll to position [2365, 0]
